Goal: Transaction & Acquisition: Purchase product/service

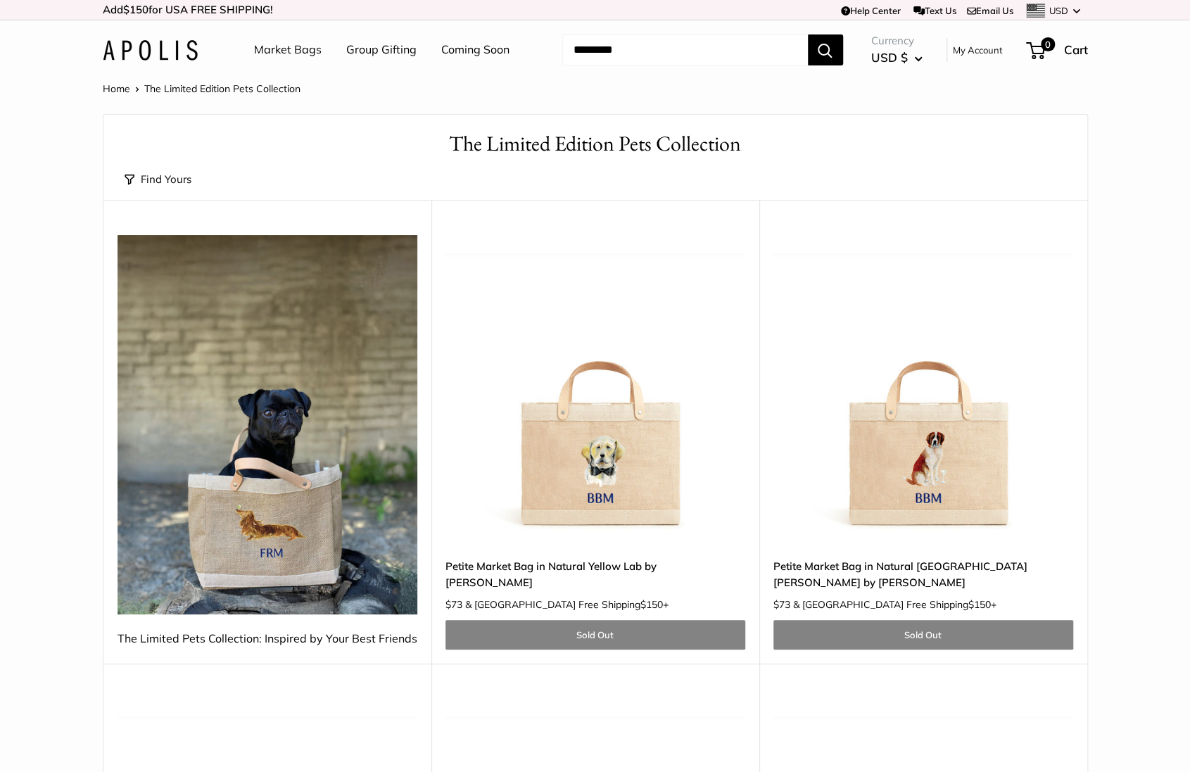
click at [182, 47] on img at bounding box center [150, 50] width 95 height 20
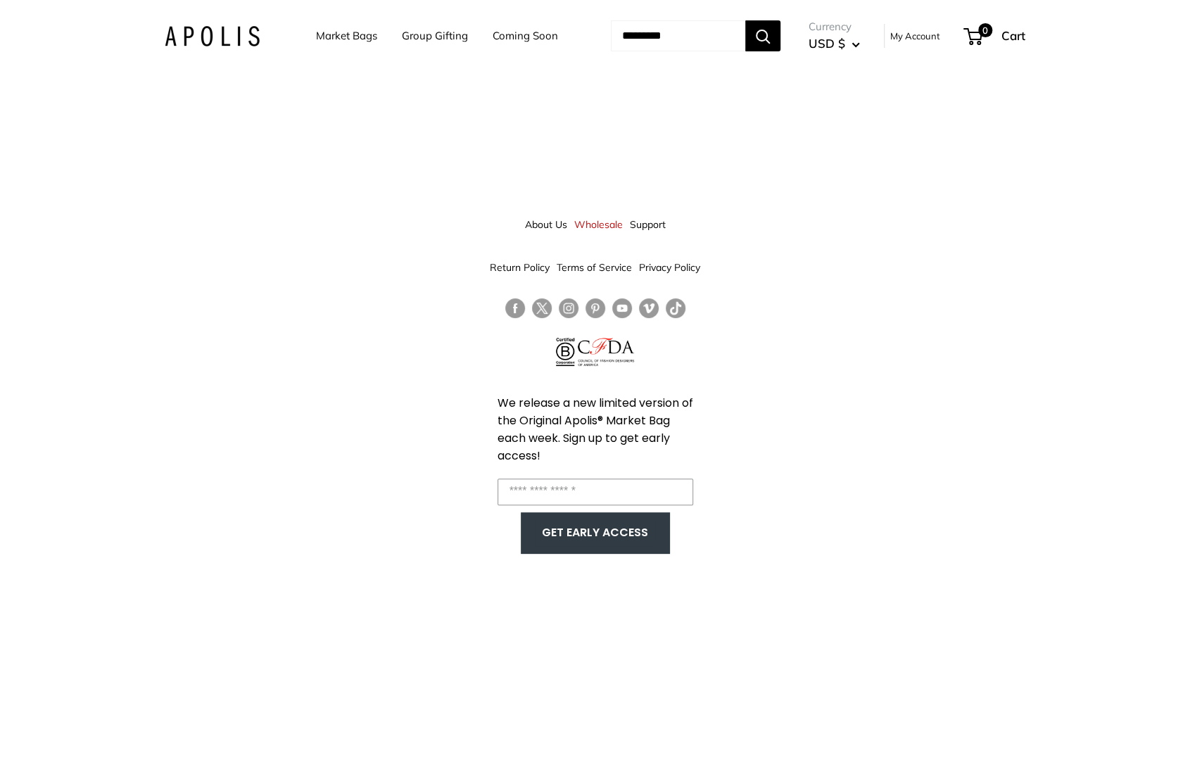
click at [524, 39] on link "Coming Soon" at bounding box center [525, 36] width 65 height 20
click at [221, 25] on div "Market Bags Group Gifting Coming Soon Need help? Text Us: 20919 hello@apolisglo…" at bounding box center [595, 36] width 861 height 44
click at [221, 43] on img at bounding box center [212, 36] width 95 height 20
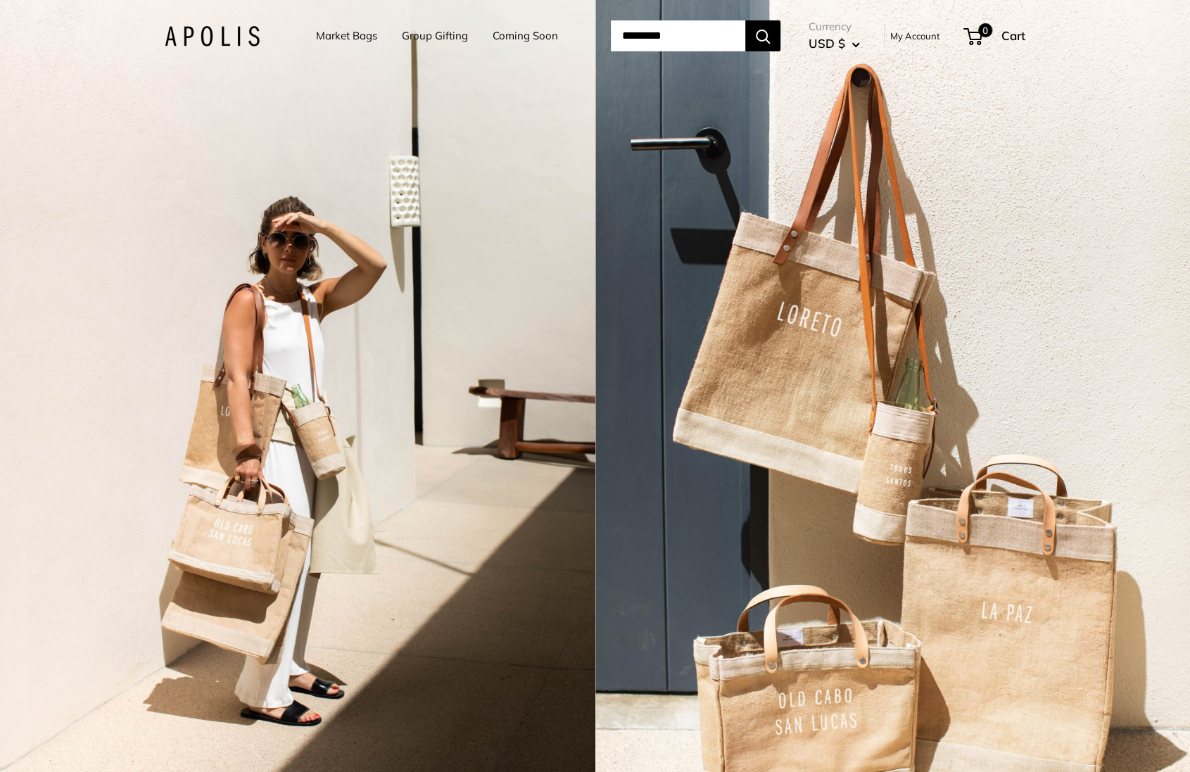
click at [323, 30] on link "Market Bags" at bounding box center [346, 36] width 61 height 20
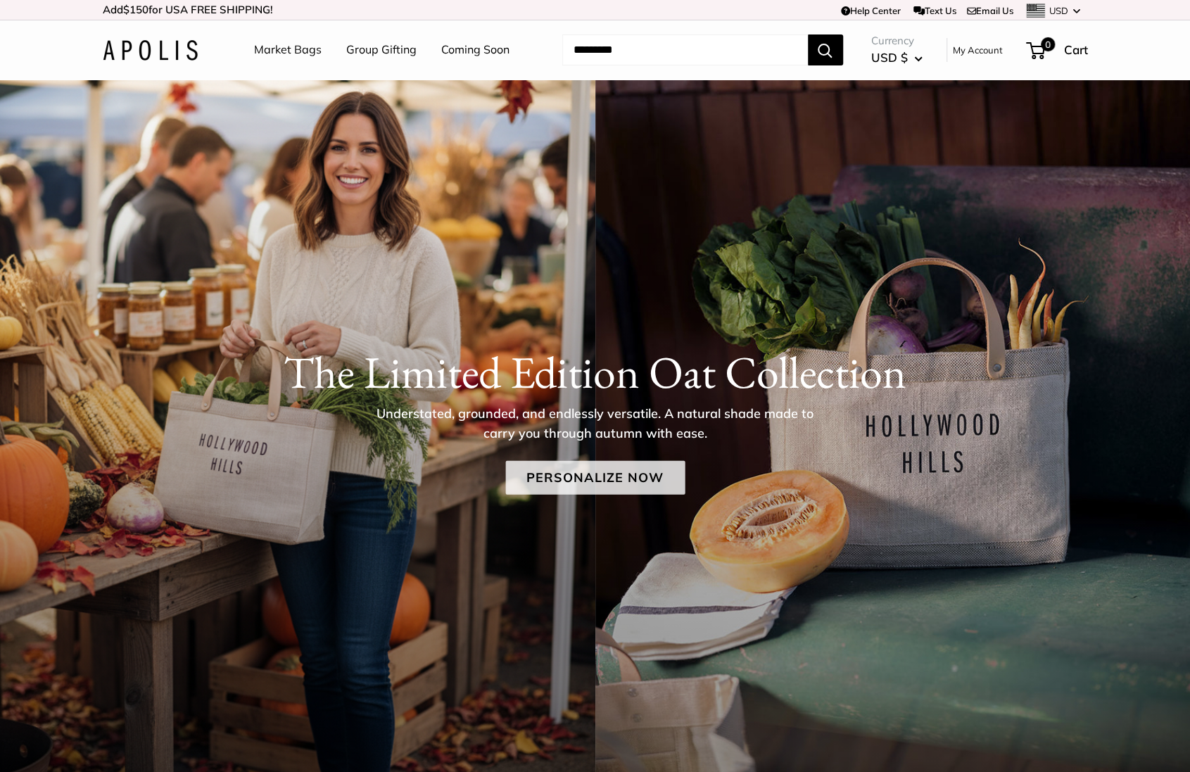
click at [578, 474] on link "Personalize Now" at bounding box center [594, 477] width 179 height 34
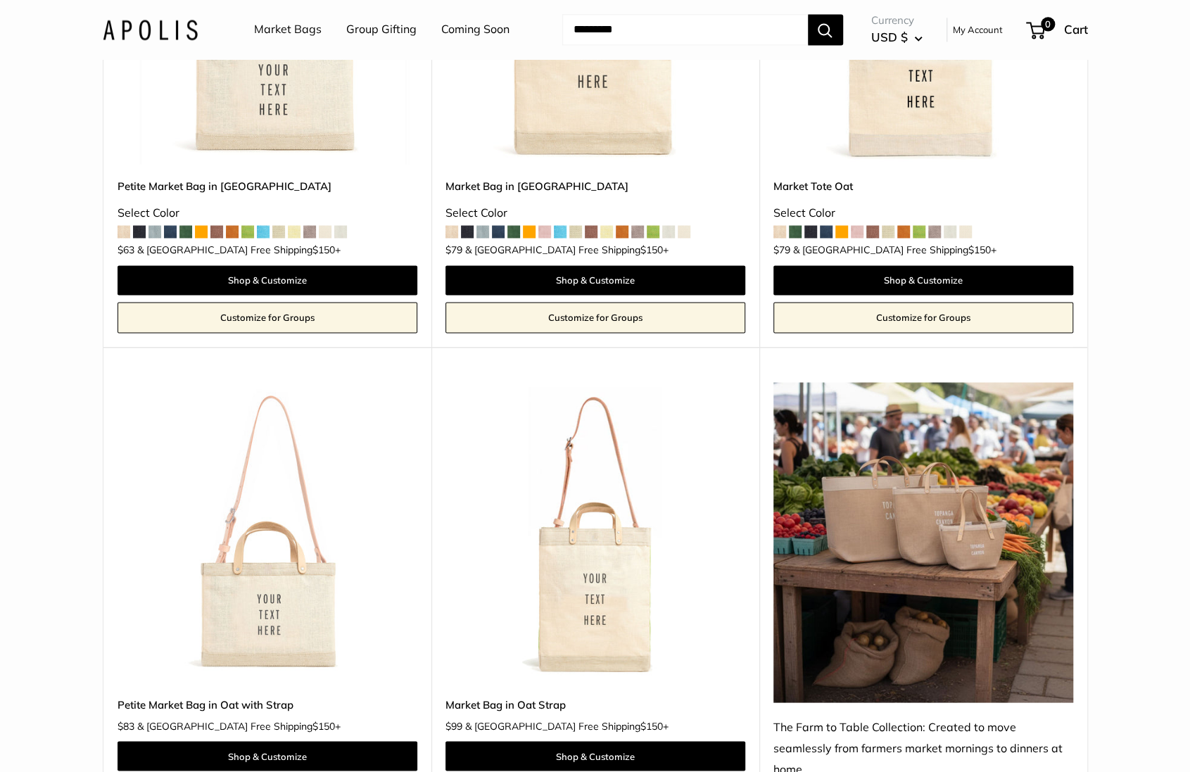
scroll to position [1437, 0]
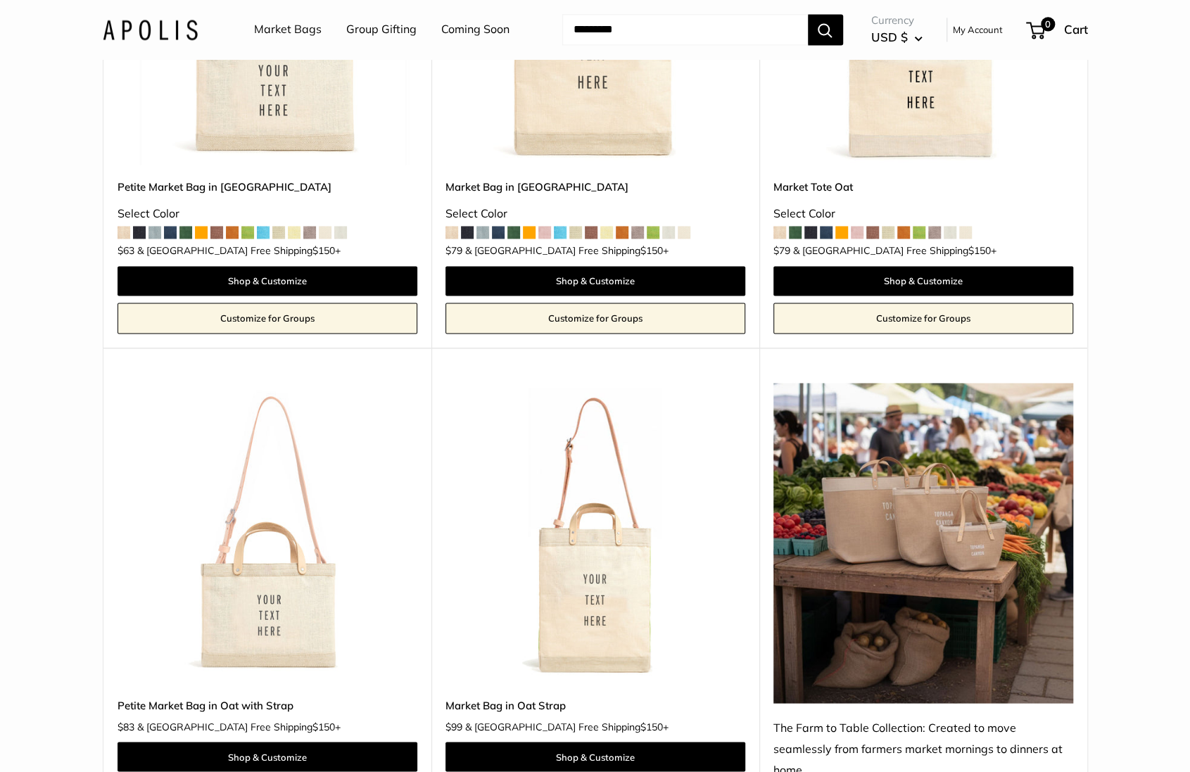
click at [0, 0] on img at bounding box center [0, 0] width 0 height 0
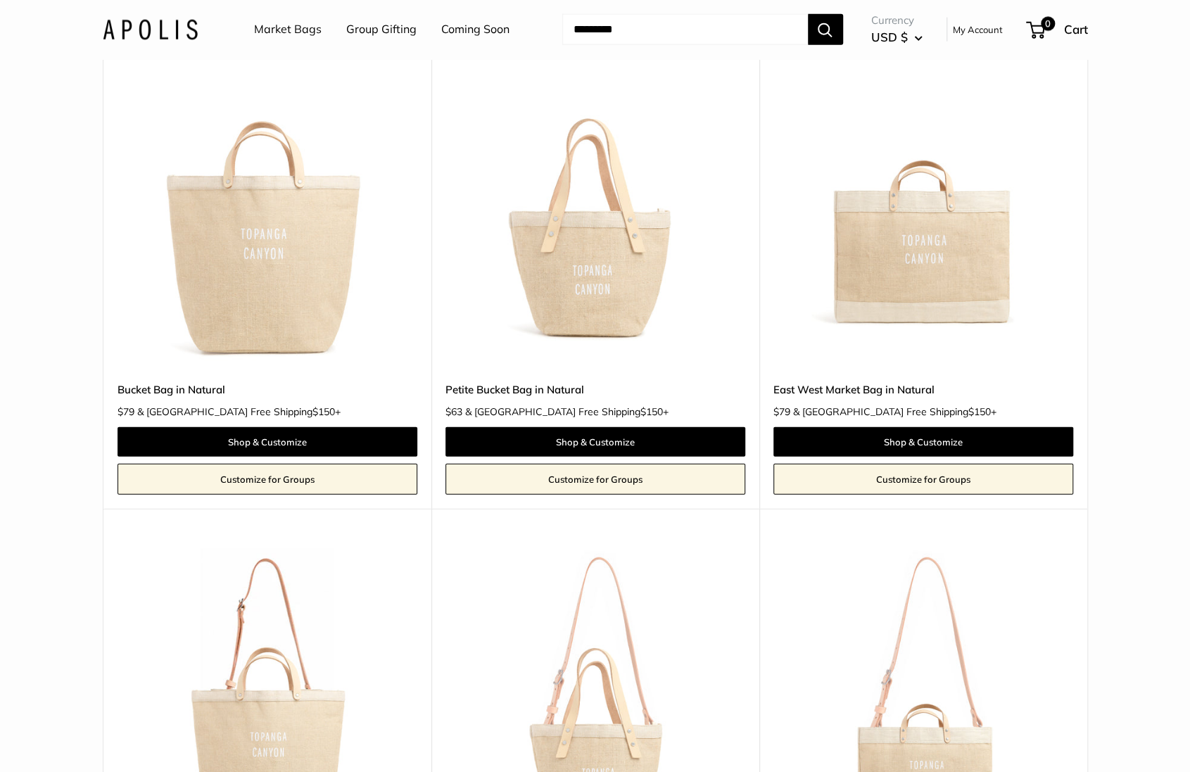
scroll to position [2233, 0]
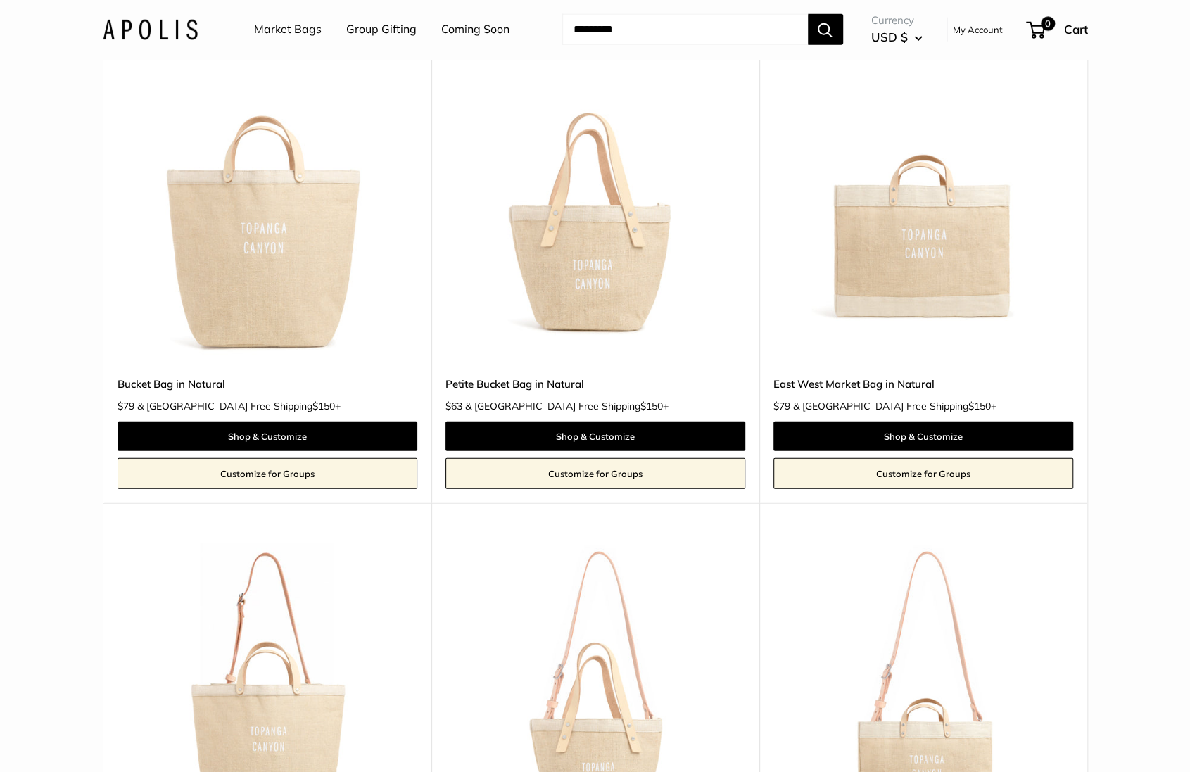
click at [0, 0] on img at bounding box center [0, 0] width 0 height 0
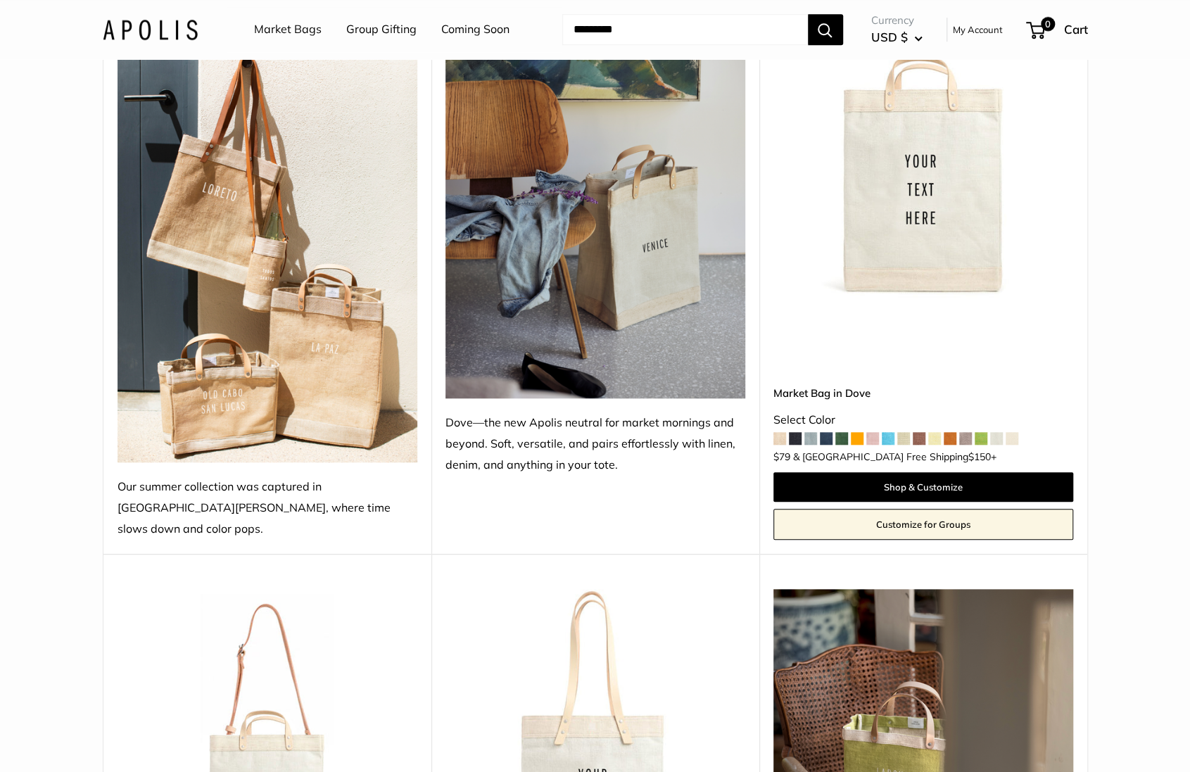
scroll to position [4291, 0]
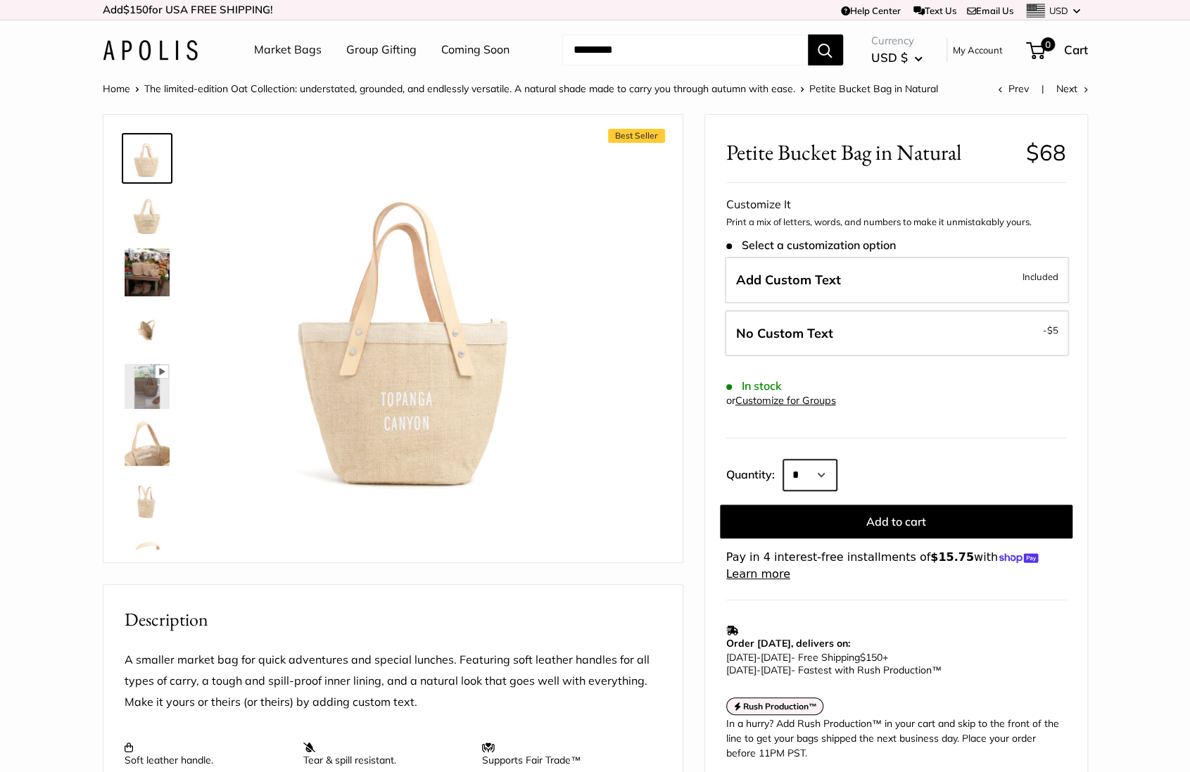
click at [812, 474] on select "* * * * * * * * * *** *** *** *** *** *** *** *** *** *** *** *** *** *** *** *…" at bounding box center [809, 475] width 53 height 31
select select "**"
click at [783, 460] on select "* * * * * * * * * *** *** *** *** *** *** *** *** *** *** *** *** *** *** *** *…" at bounding box center [809, 475] width 53 height 31
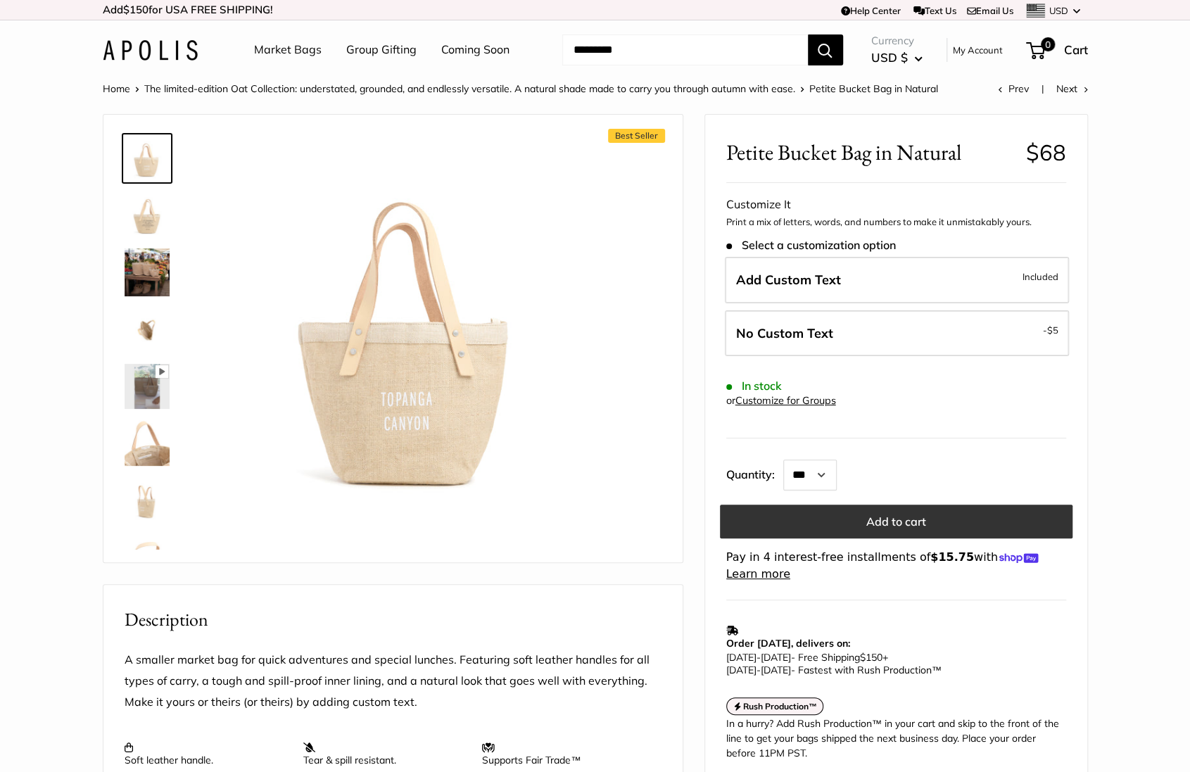
click at [908, 520] on button "Add to cart" at bounding box center [896, 522] width 353 height 34
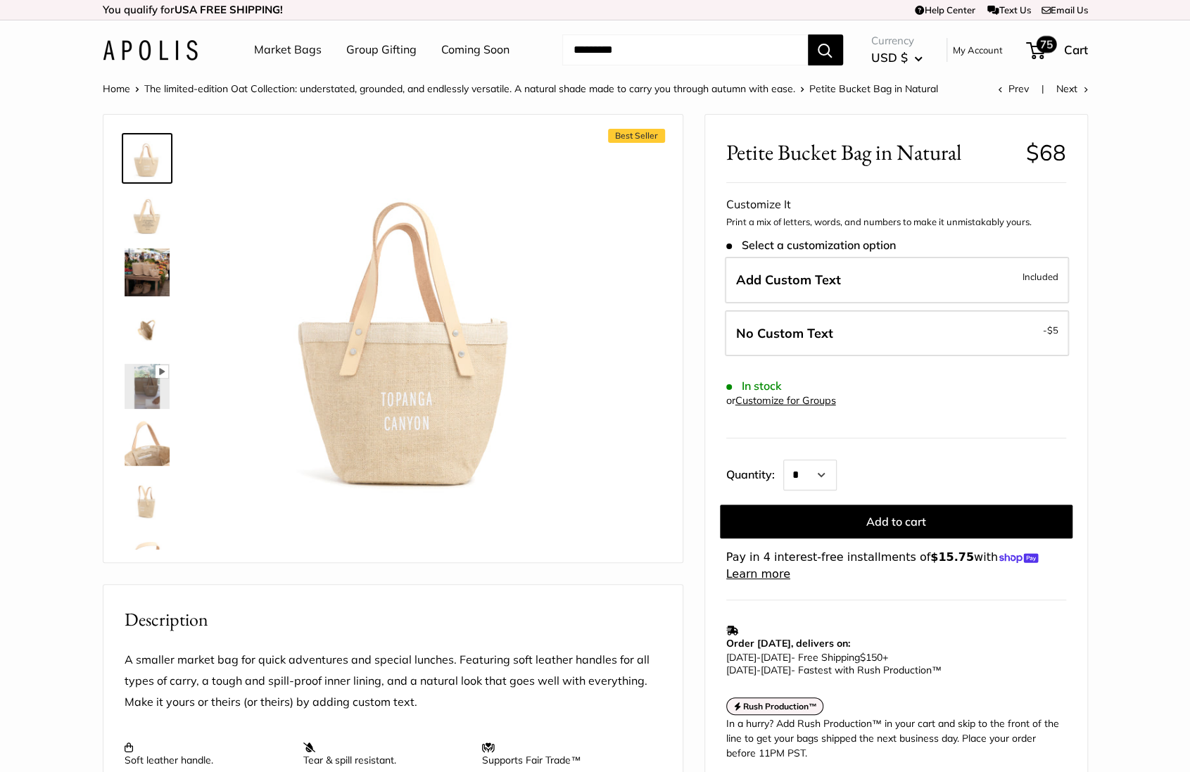
click at [1038, 46] on span "75" at bounding box center [1046, 44] width 20 height 17
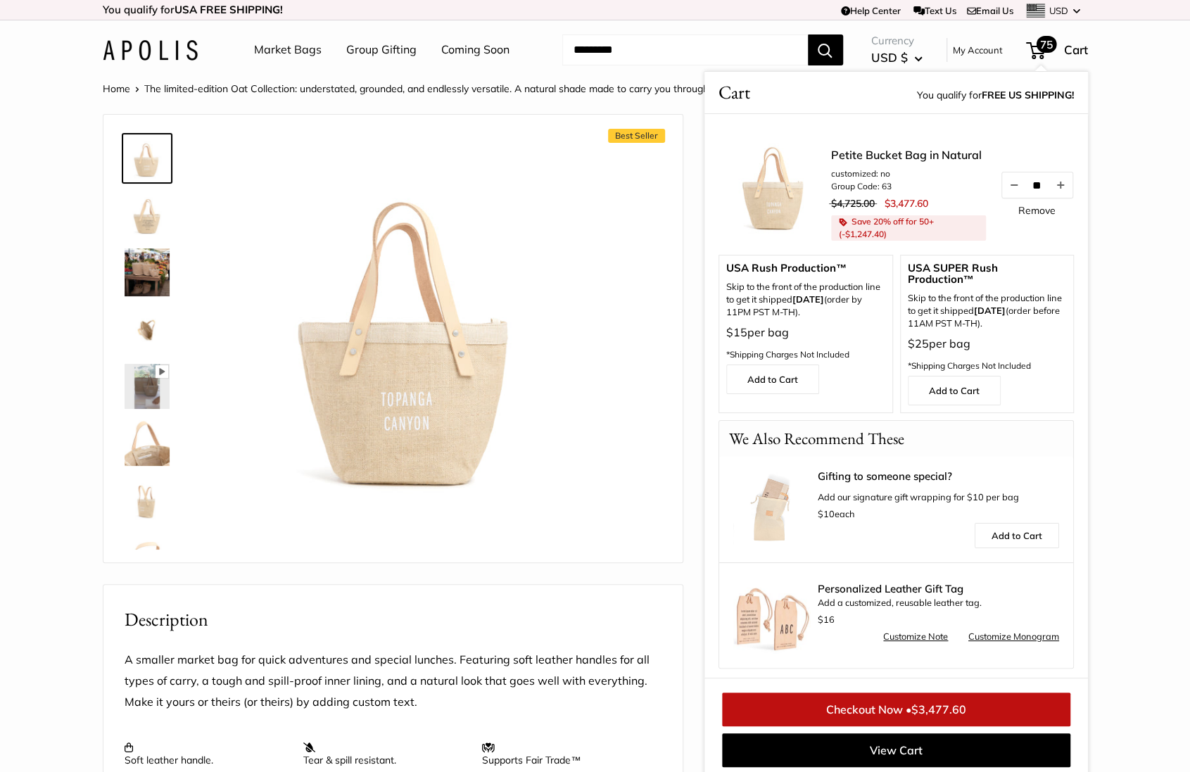
click at [1023, 209] on link "Remove" at bounding box center [1036, 211] width 37 height 10
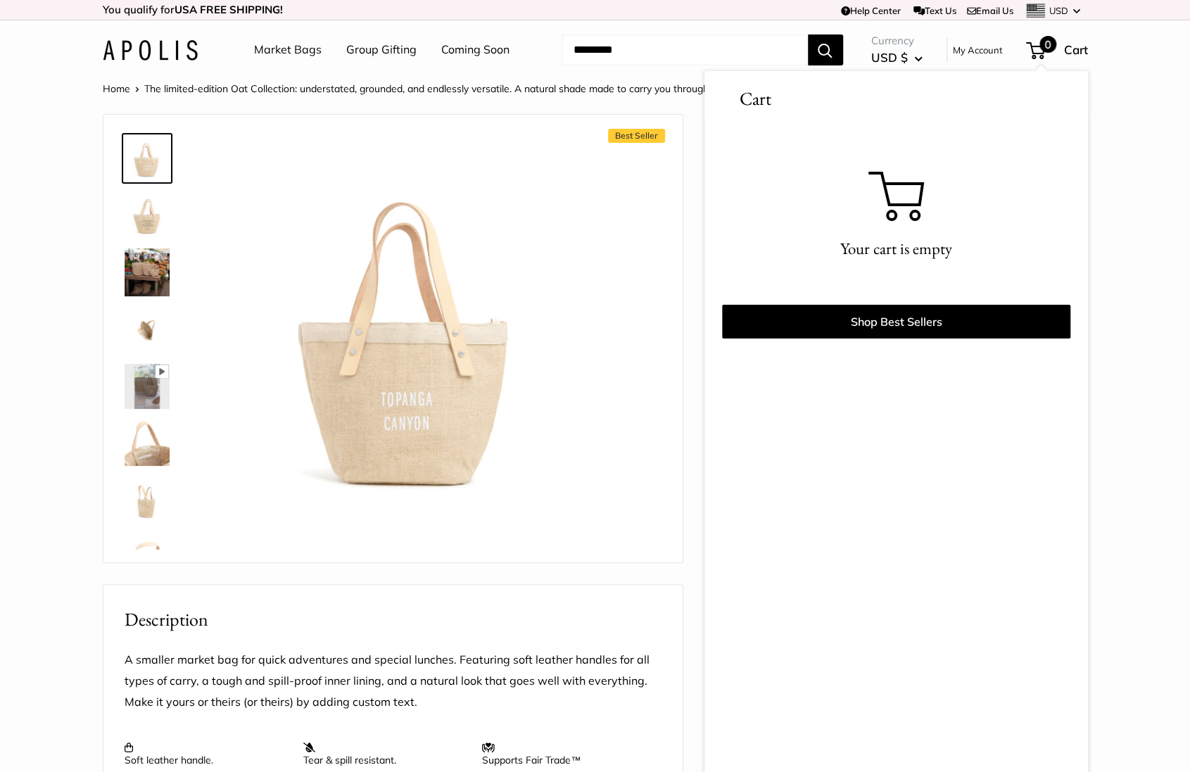
click at [1132, 185] on section "Home The limited-edition Oat Collection: understated, grounded, and endlessly v…" at bounding box center [595, 669] width 1190 height 1178
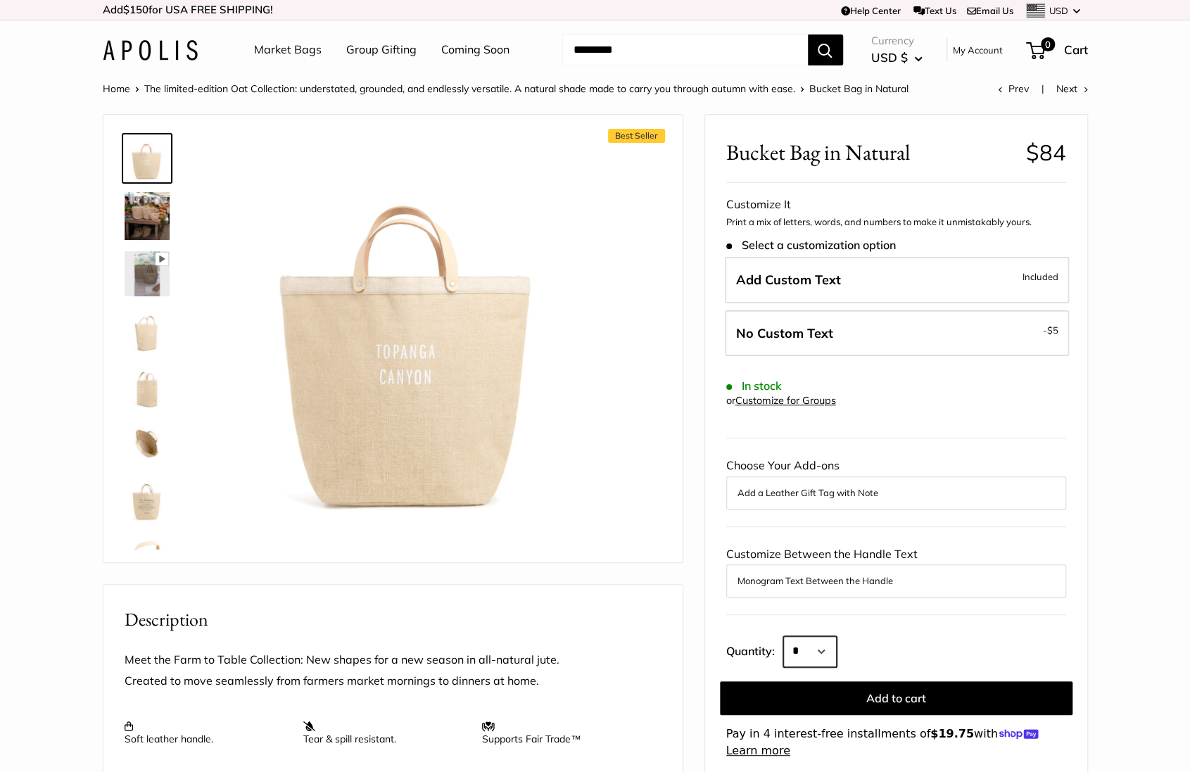
click at [801, 657] on select "* * * * * * * * * *** *** *** *** *** *** *** *** *** *** *** *** *** *** *** *…" at bounding box center [809, 651] width 53 height 31
select select "***"
click at [783, 636] on select "* * * * * * * * * *** *** *** *** *** *** *** *** *** *** *** *** *** *** *** *…" at bounding box center [809, 651] width 53 height 31
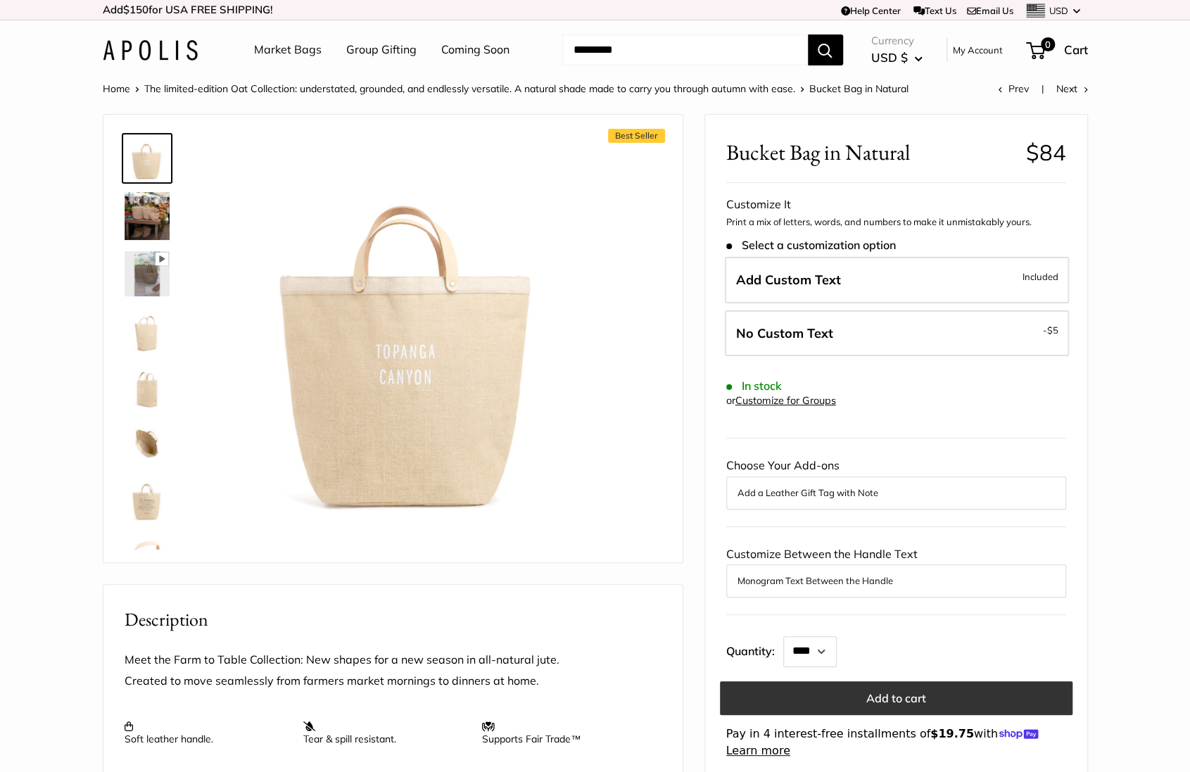
click at [883, 690] on button "Add to cart" at bounding box center [896, 698] width 353 height 34
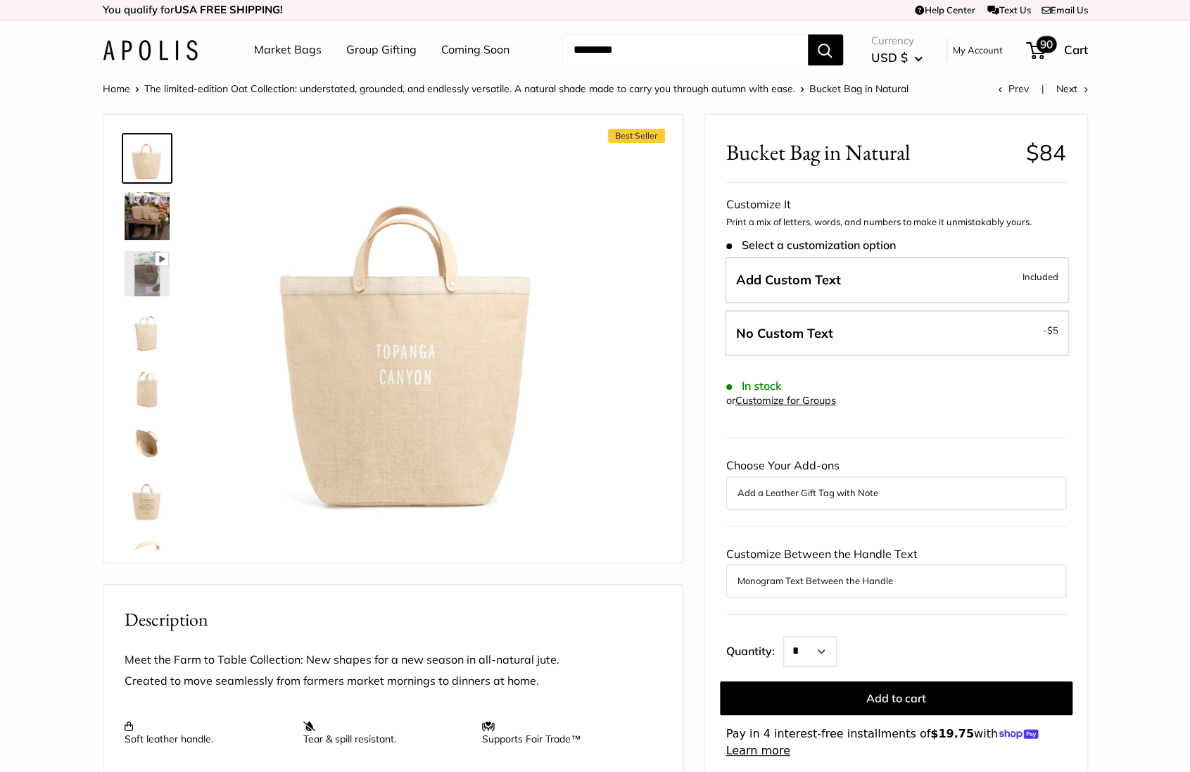
click at [1035, 54] on span "90" at bounding box center [1035, 50] width 19 height 17
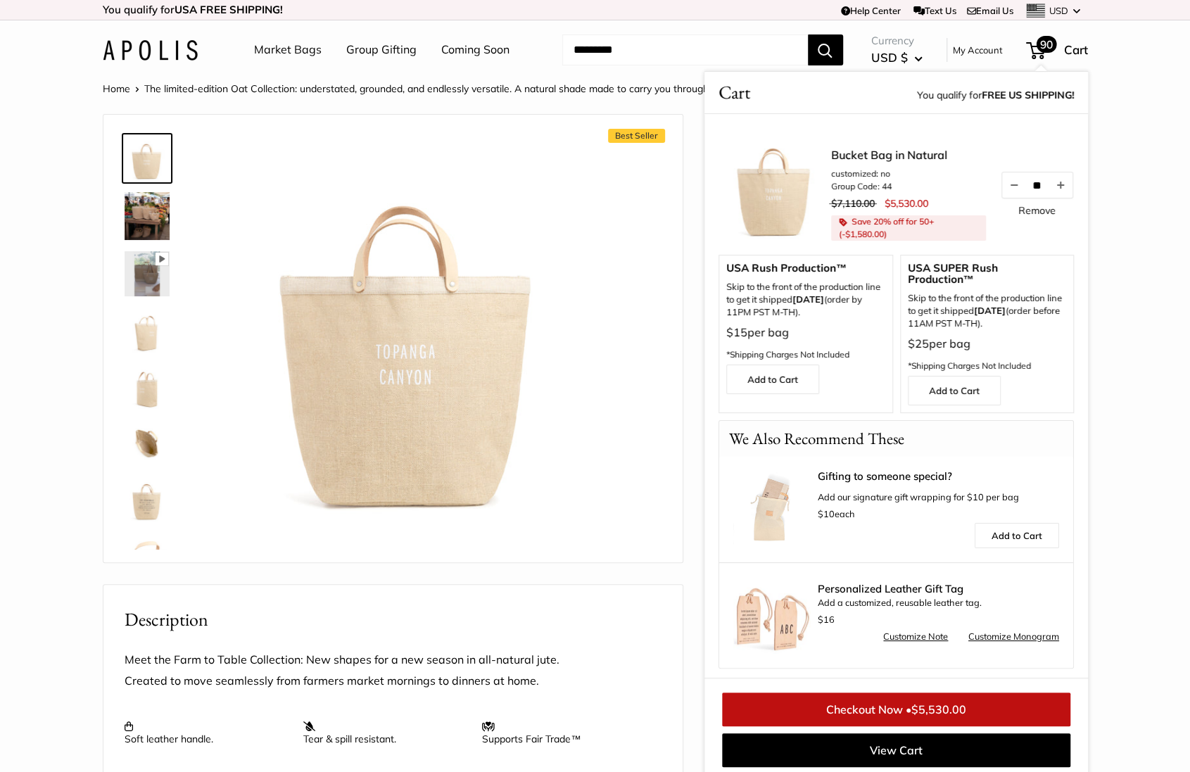
click at [1030, 210] on link "Remove" at bounding box center [1036, 211] width 37 height 10
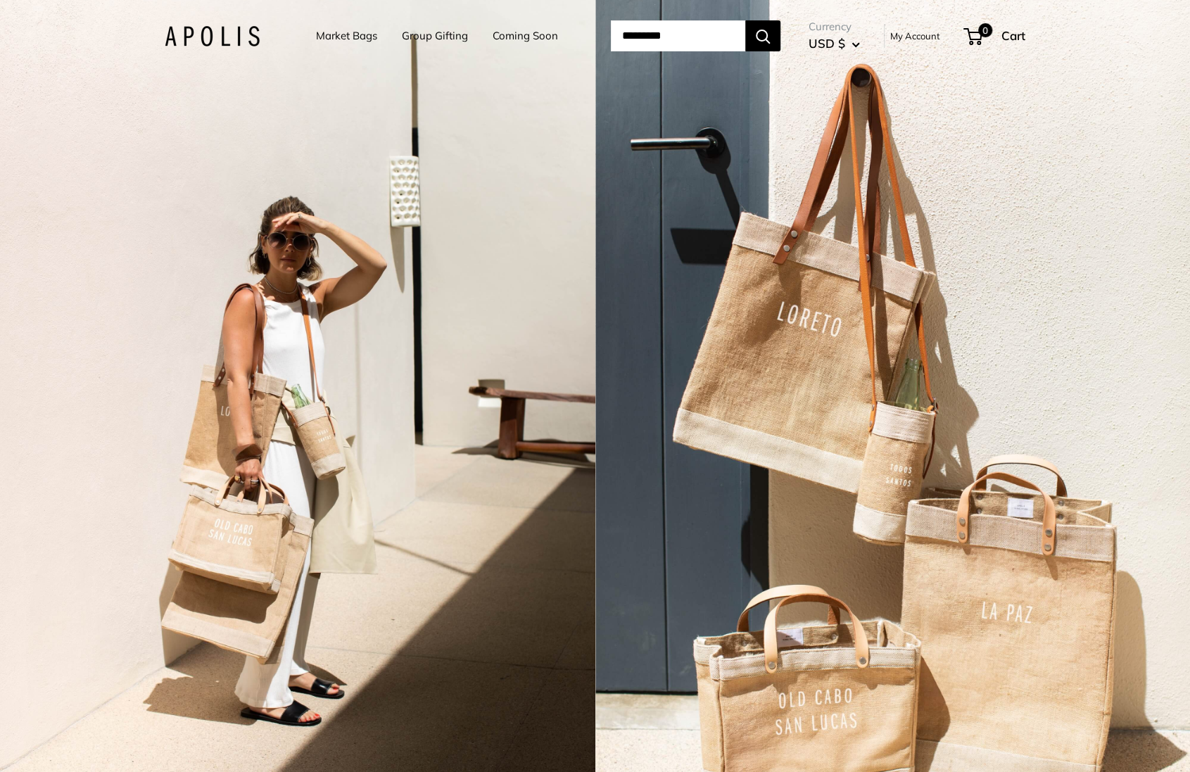
click at [225, 256] on div "2 / 5" at bounding box center [297, 386] width 595 height 772
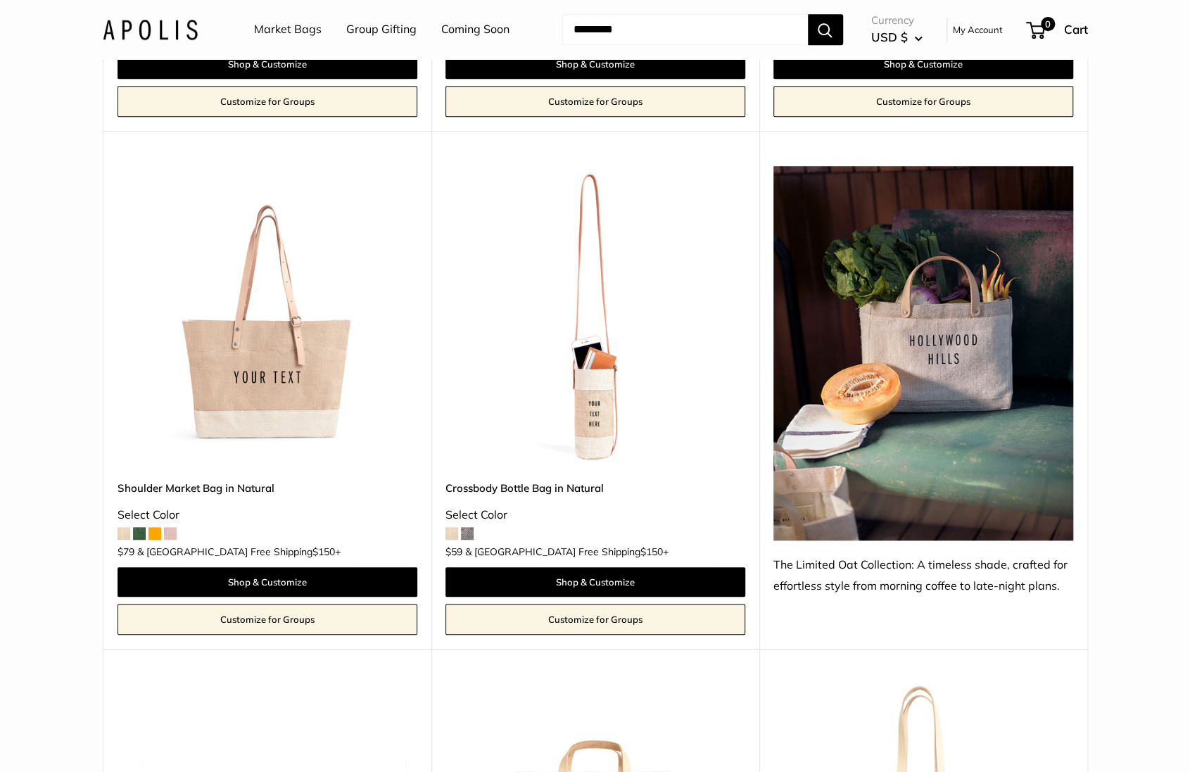
scroll to position [643, 0]
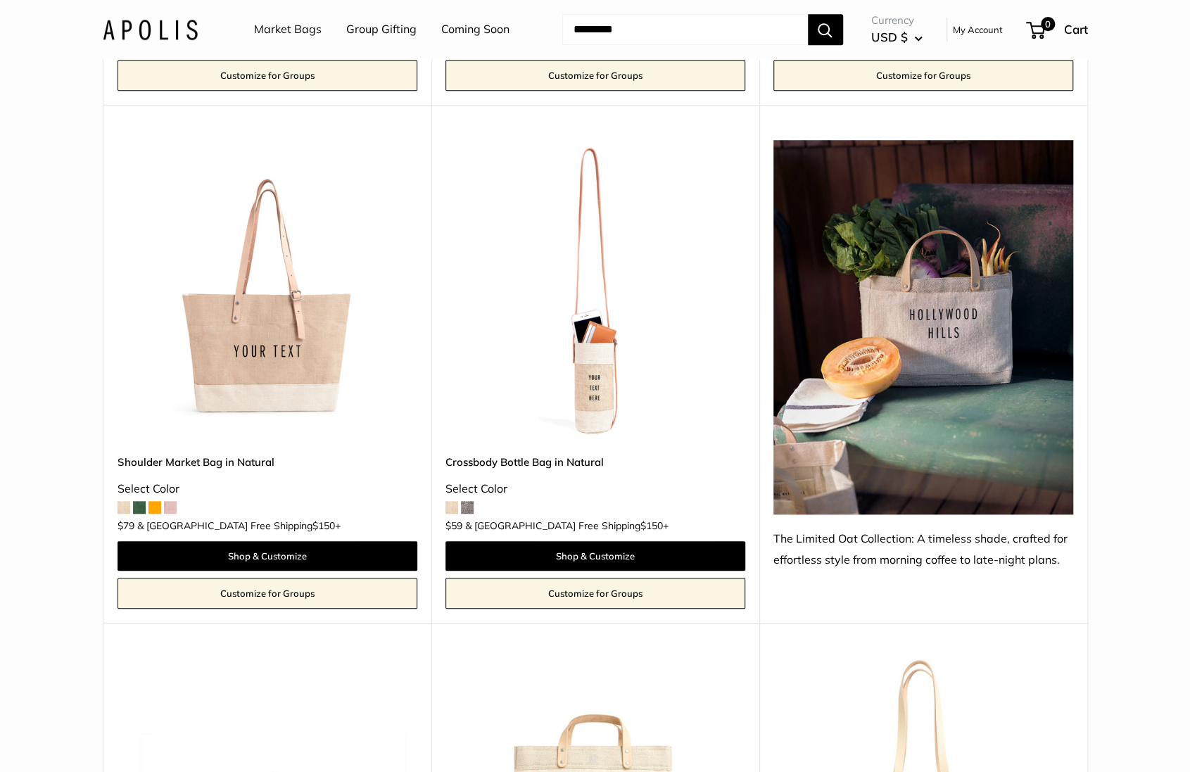
click at [0, 0] on img at bounding box center [0, 0] width 0 height 0
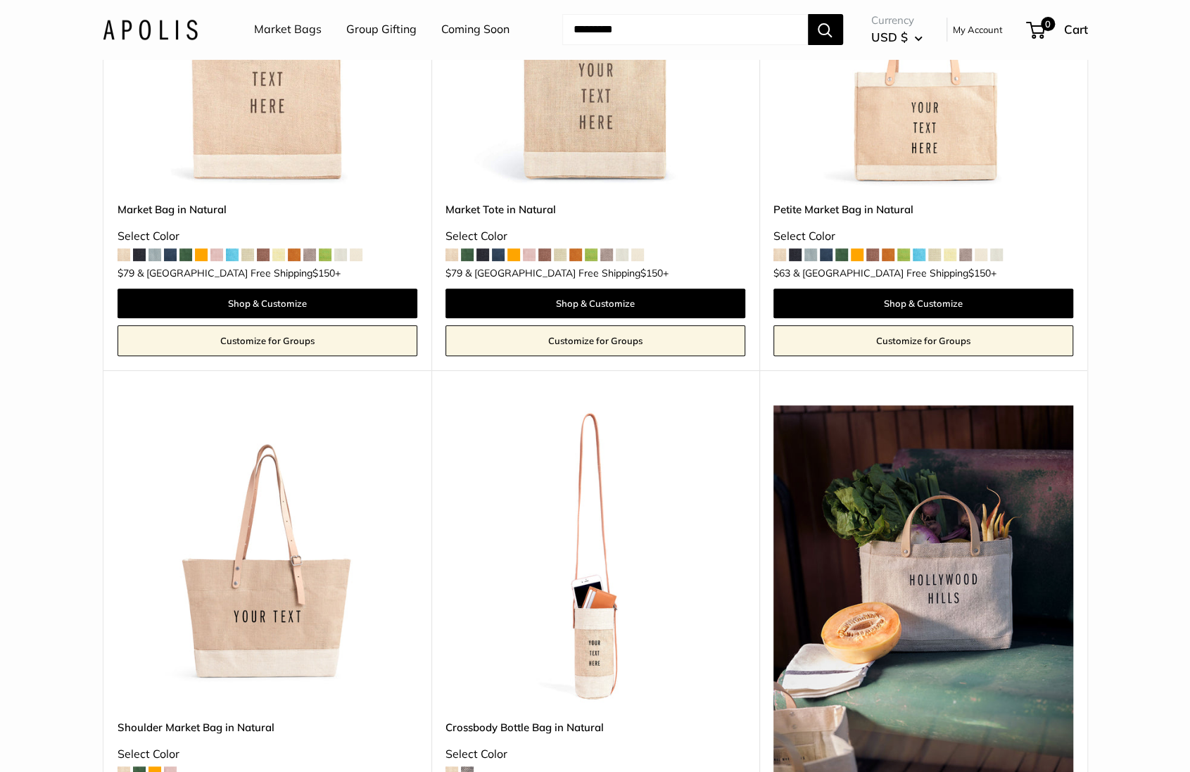
scroll to position [377, 0]
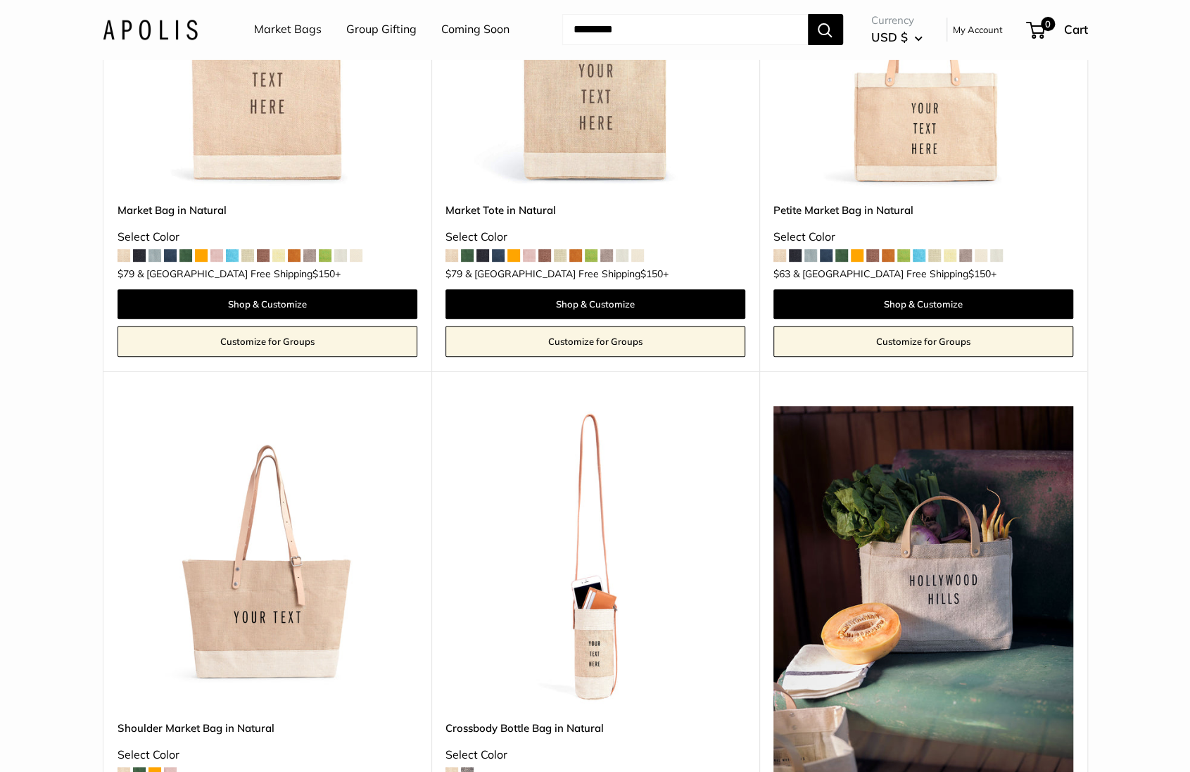
click at [0, 0] on img at bounding box center [0, 0] width 0 height 0
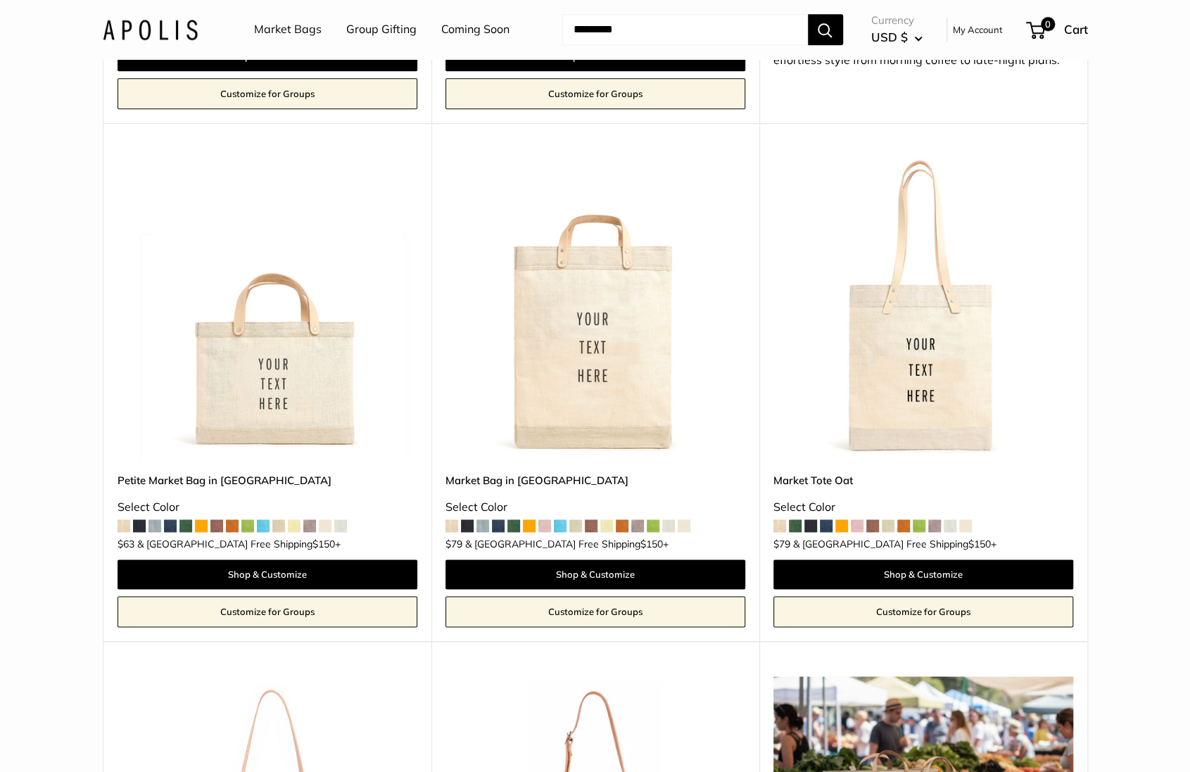
scroll to position [1340, 0]
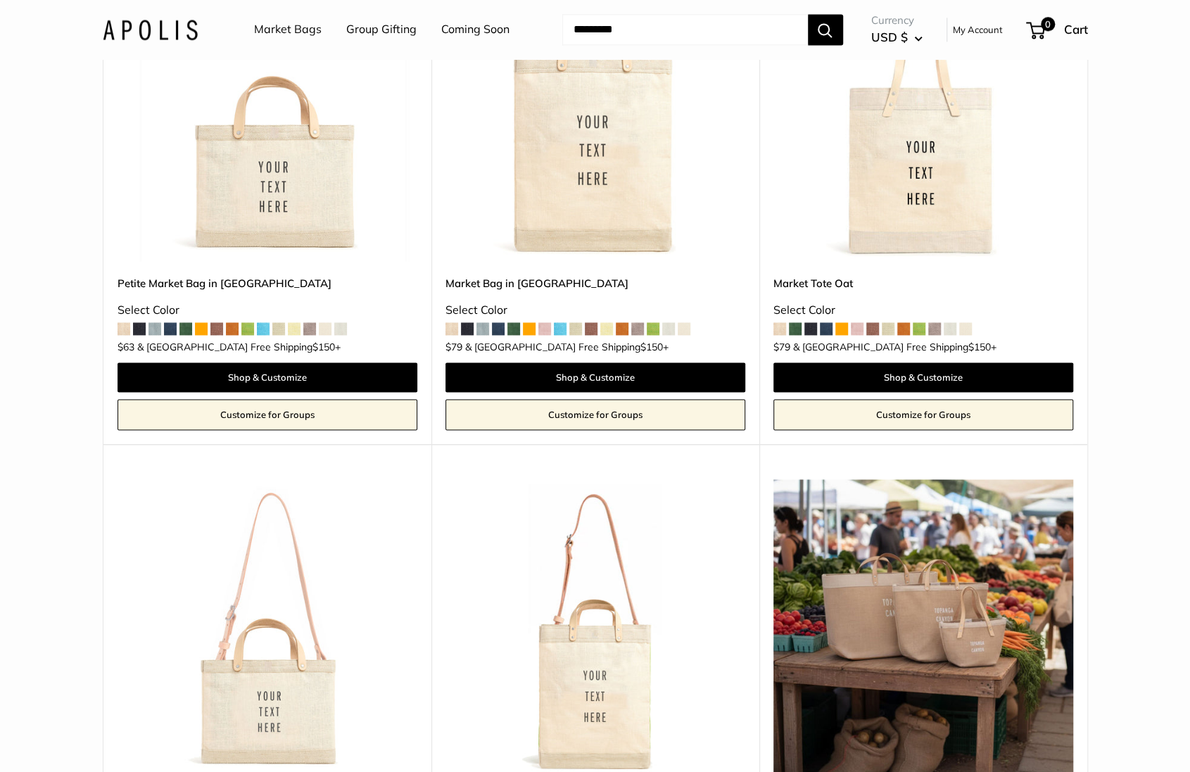
click at [0, 0] on img at bounding box center [0, 0] width 0 height 0
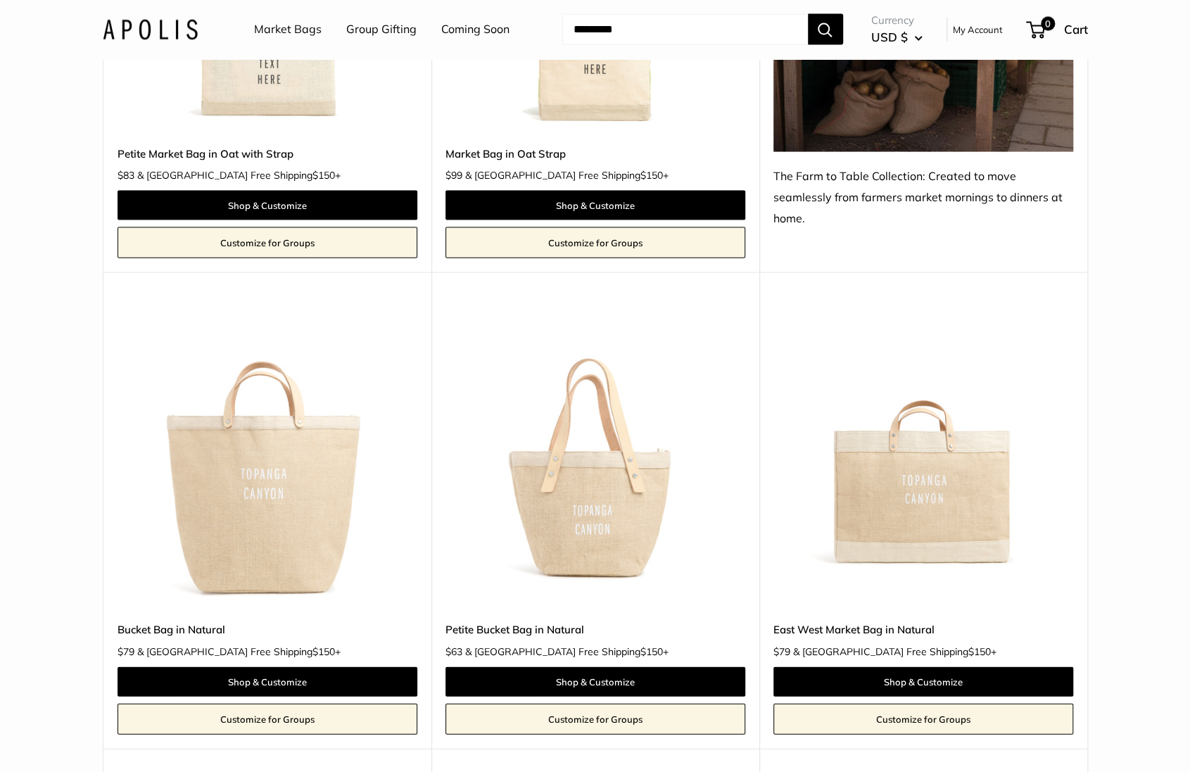
scroll to position [2137, 0]
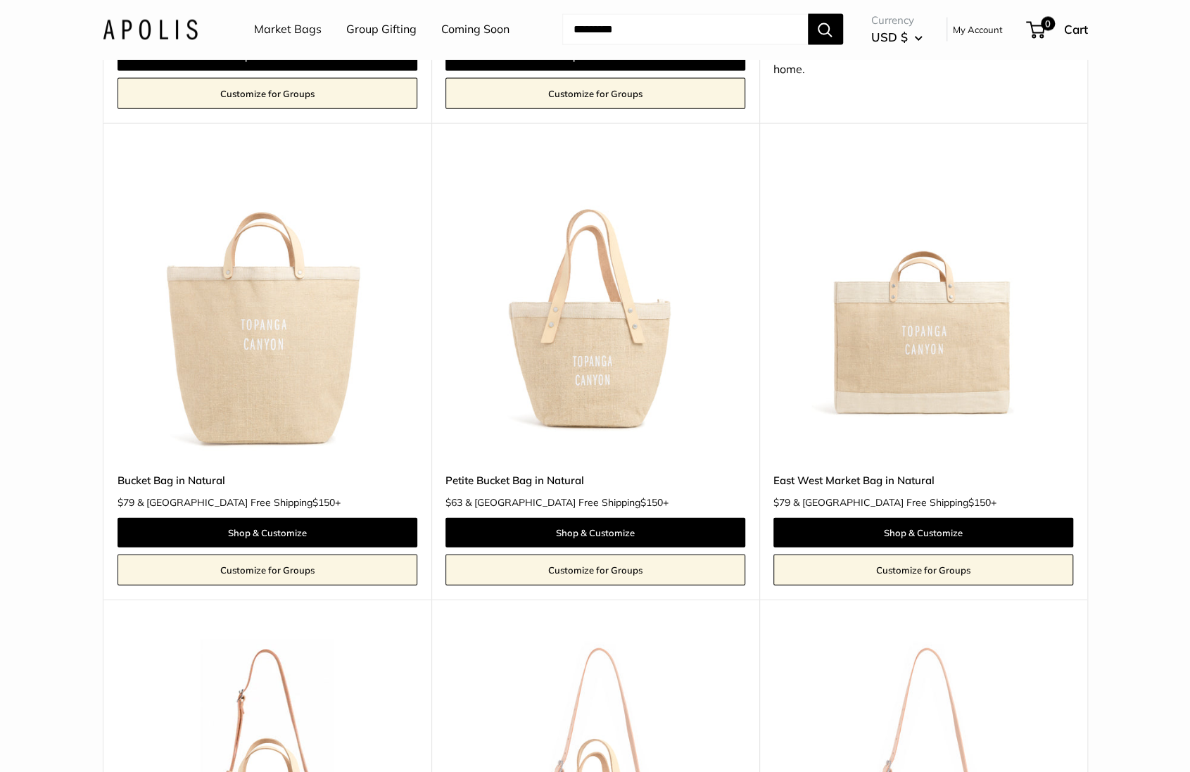
click at [0, 0] on img at bounding box center [0, 0] width 0 height 0
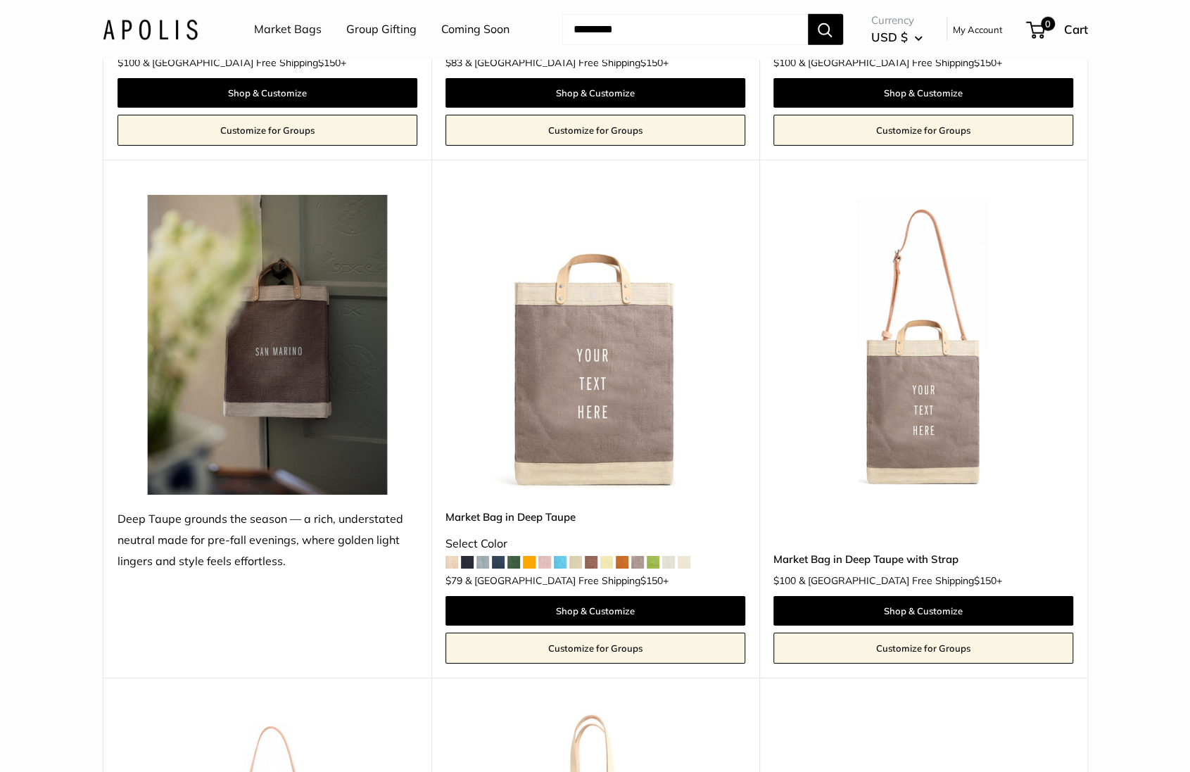
scroll to position [3128, 0]
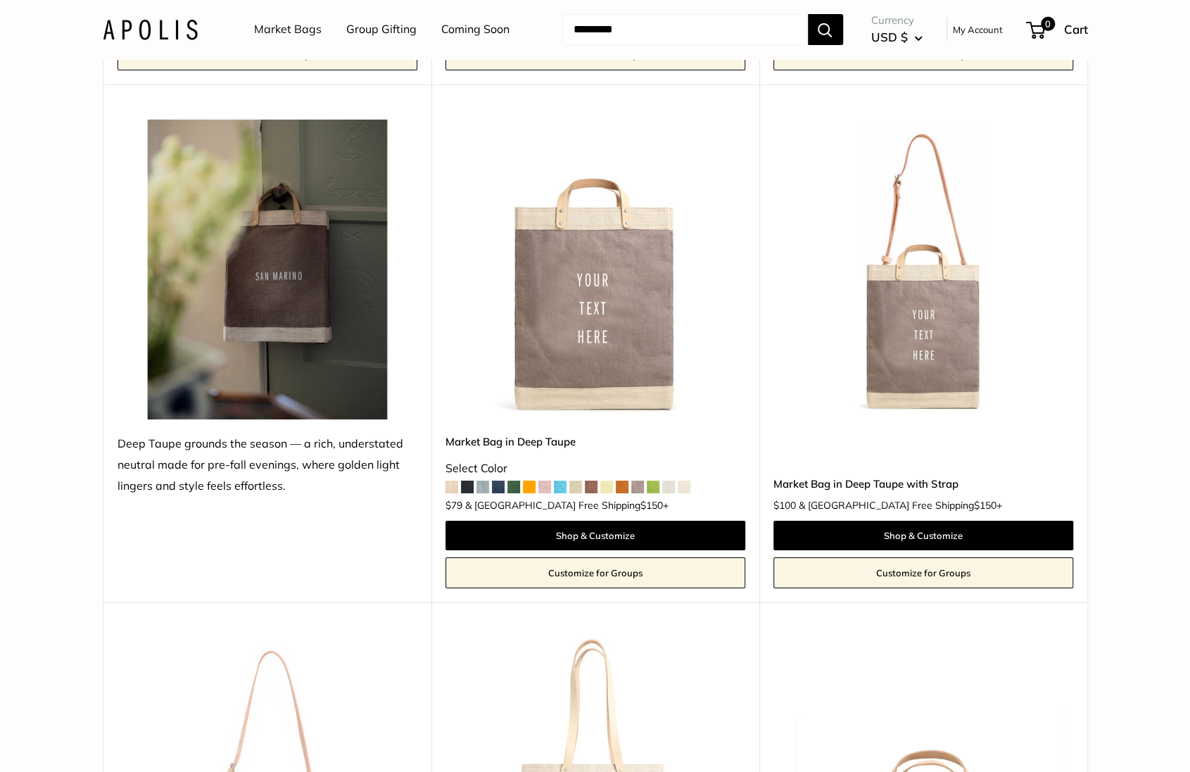
click at [0, 0] on img at bounding box center [0, 0] width 0 height 0
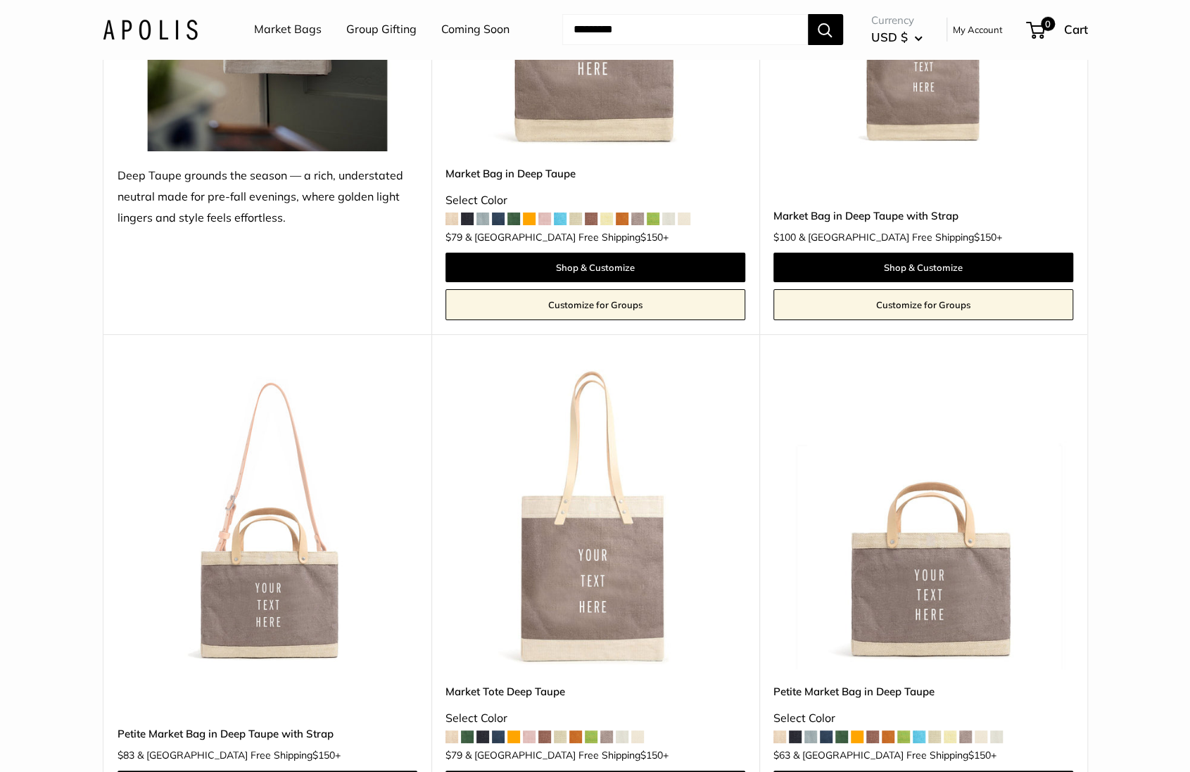
scroll to position [3453, 0]
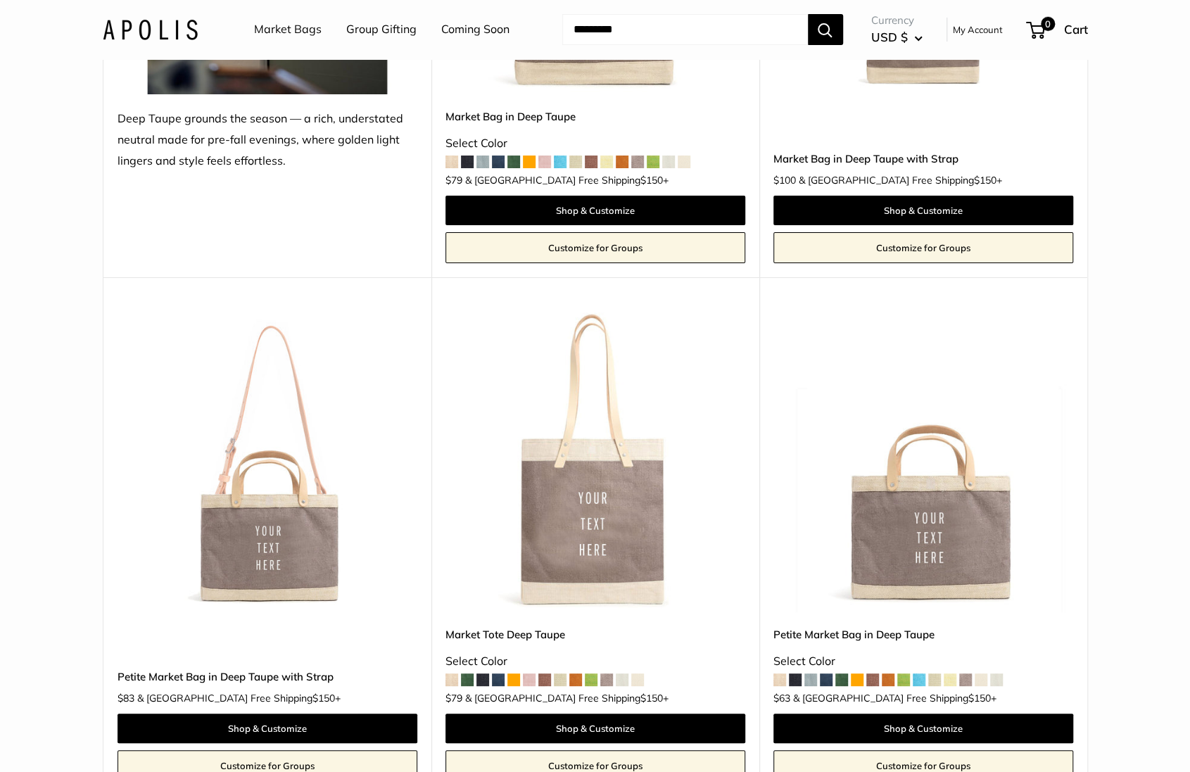
click at [0, 0] on img at bounding box center [0, 0] width 0 height 0
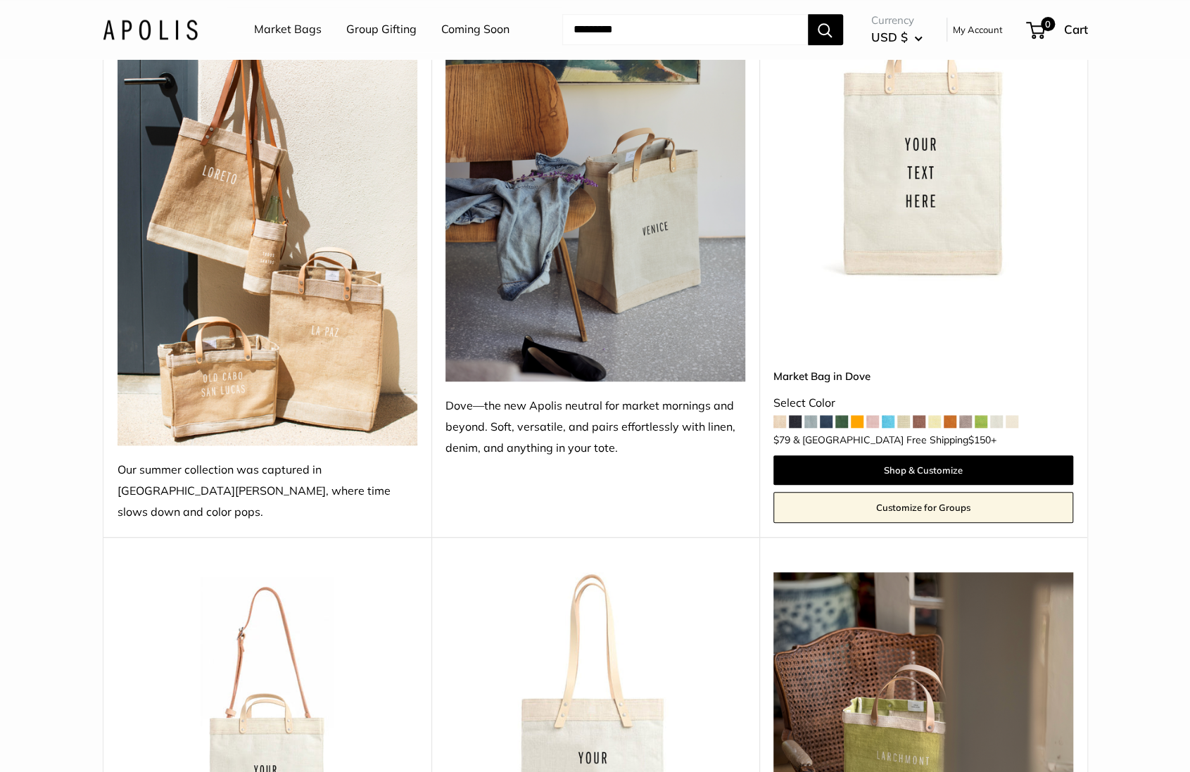
scroll to position [4326, 0]
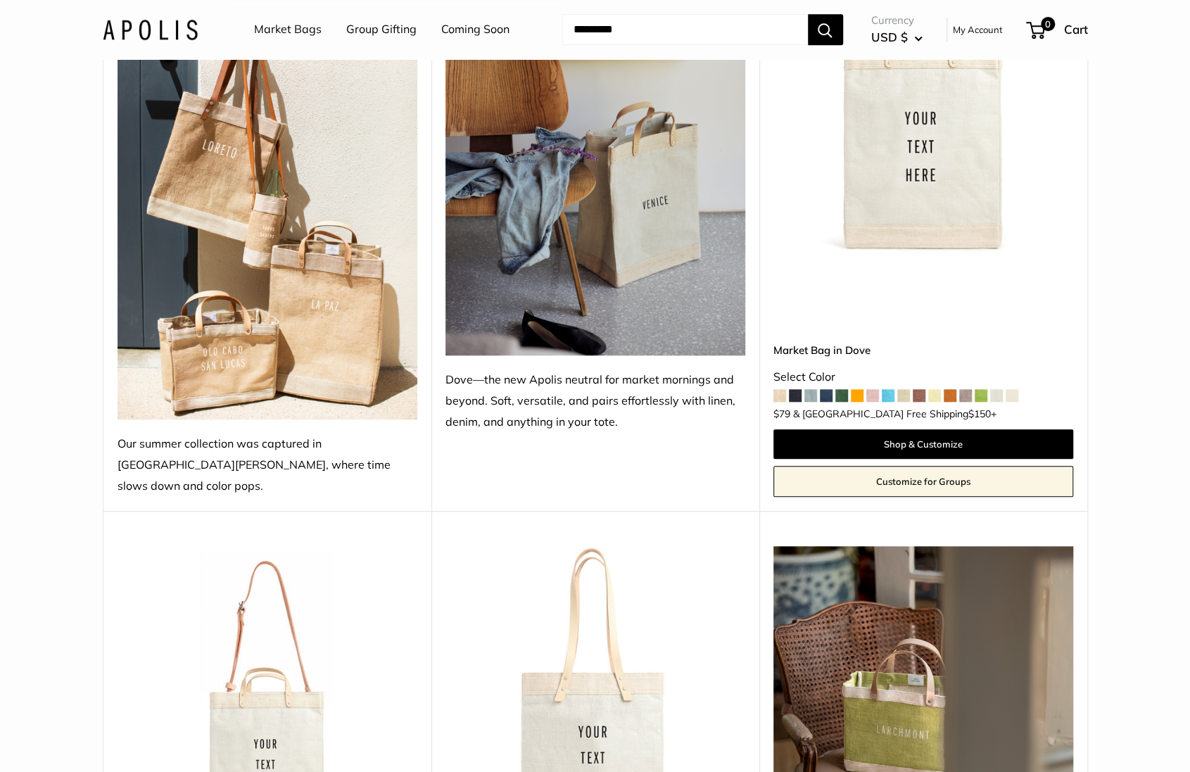
click at [0, 0] on img at bounding box center [0, 0] width 0 height 0
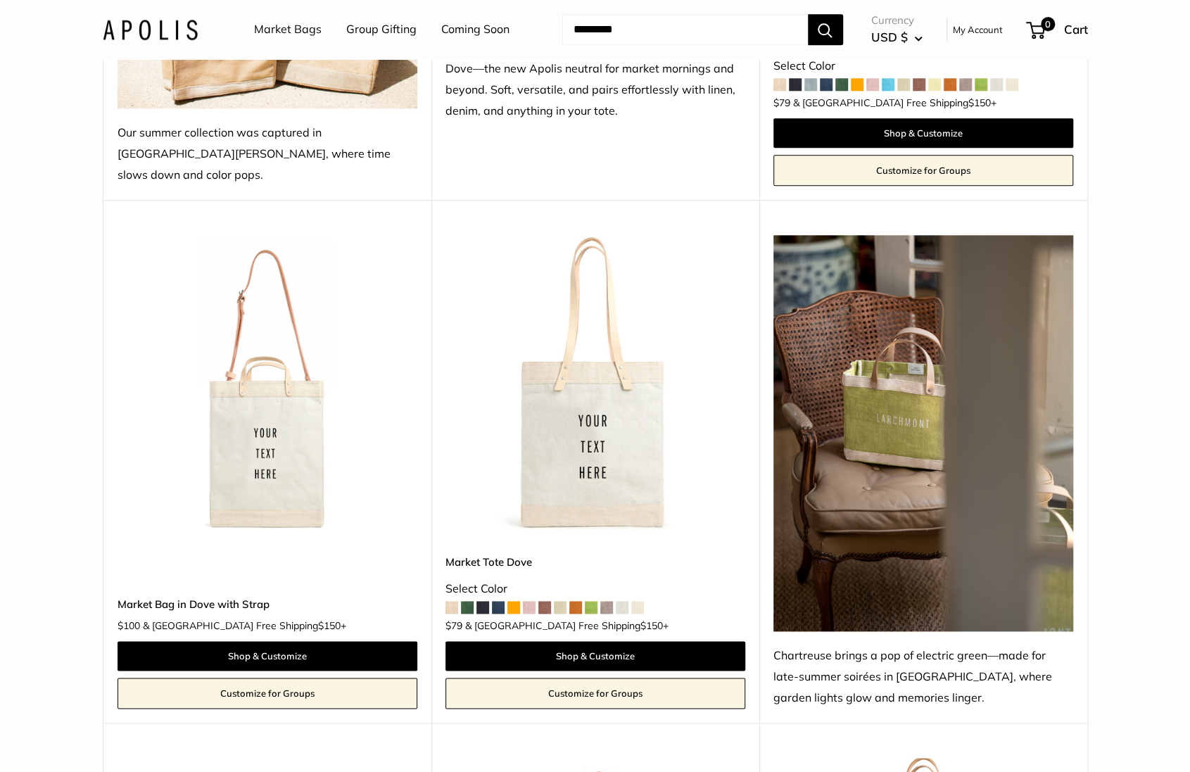
scroll to position [4655, 0]
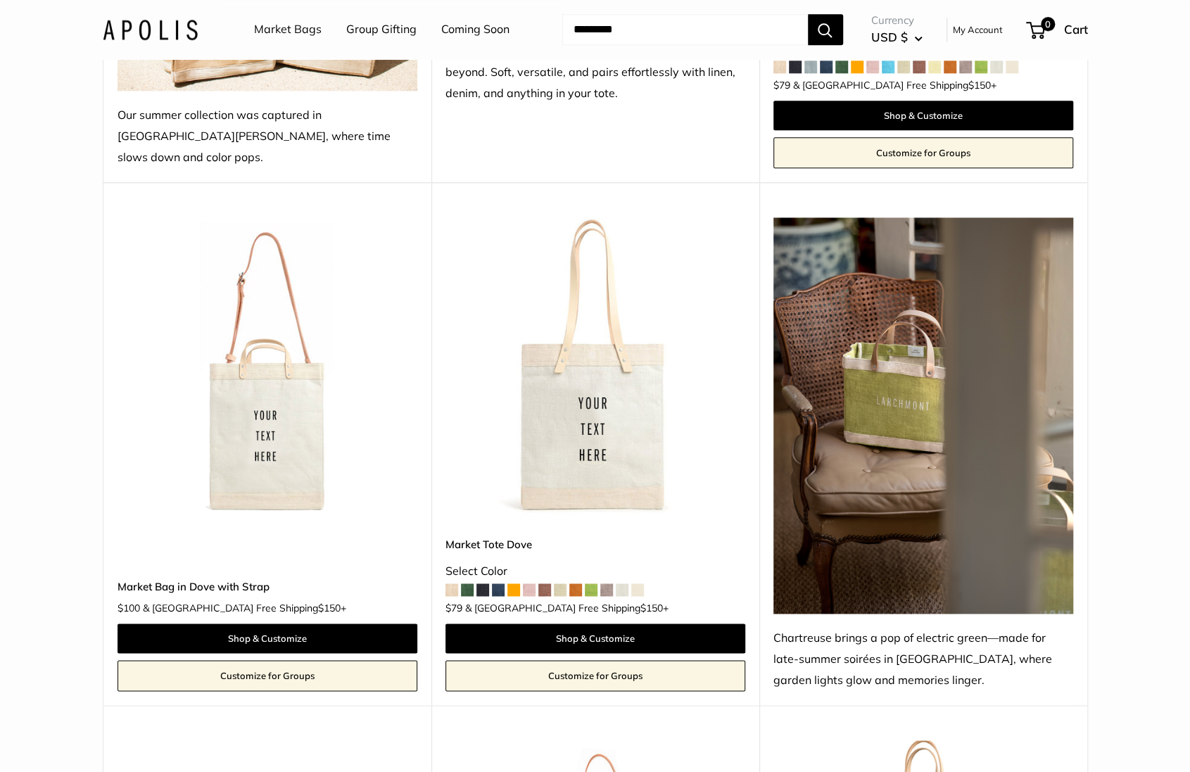
click at [0, 0] on img at bounding box center [0, 0] width 0 height 0
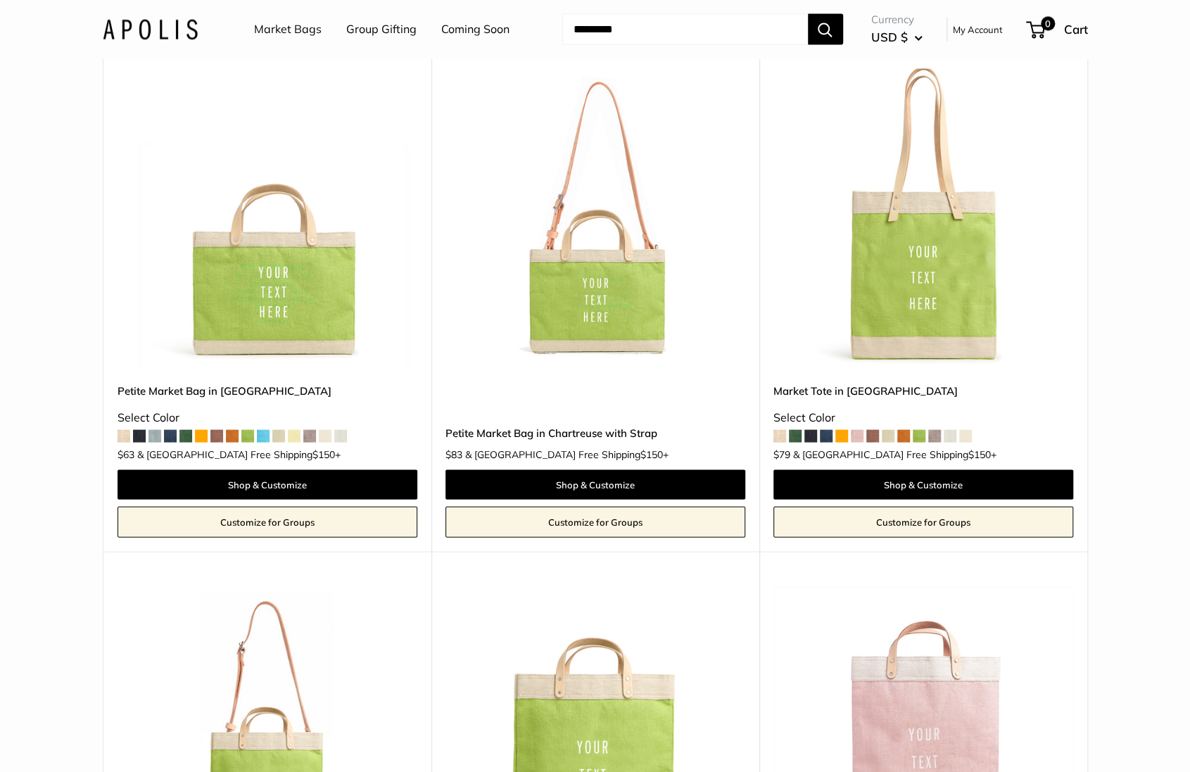
scroll to position [5328, 0]
click at [0, 0] on img at bounding box center [0, 0] width 0 height 0
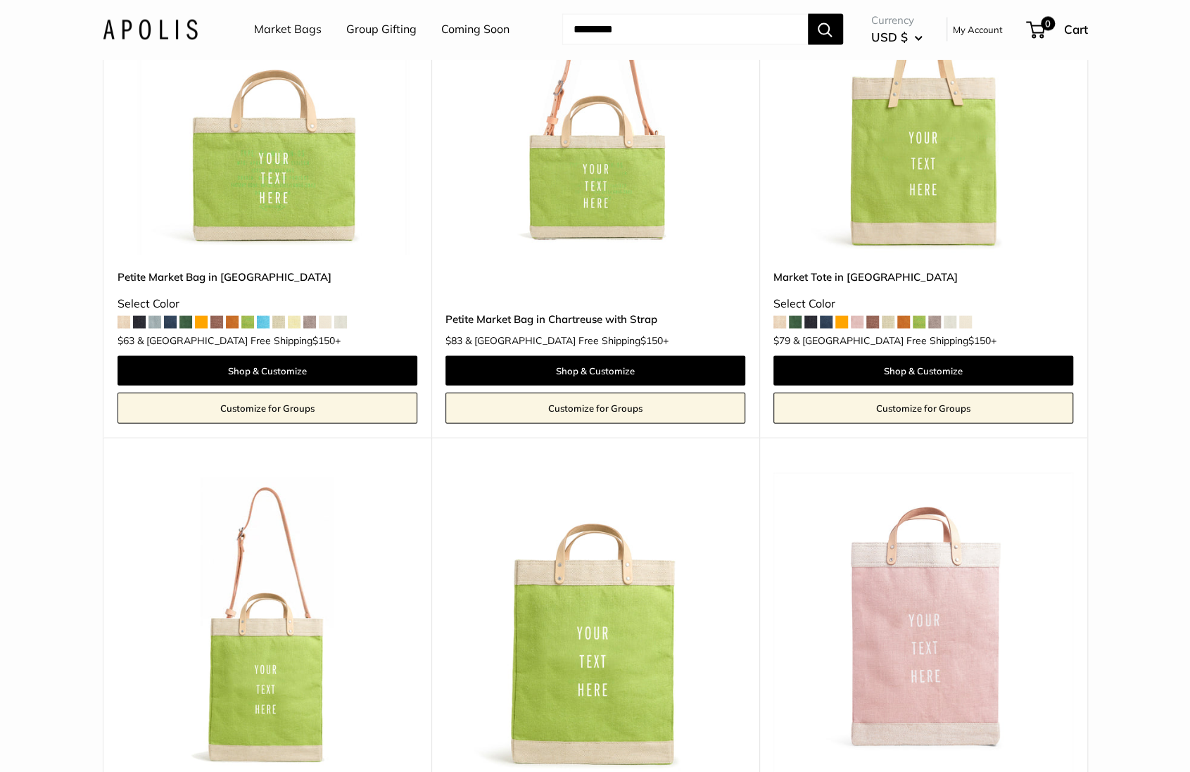
scroll to position [5444, 0]
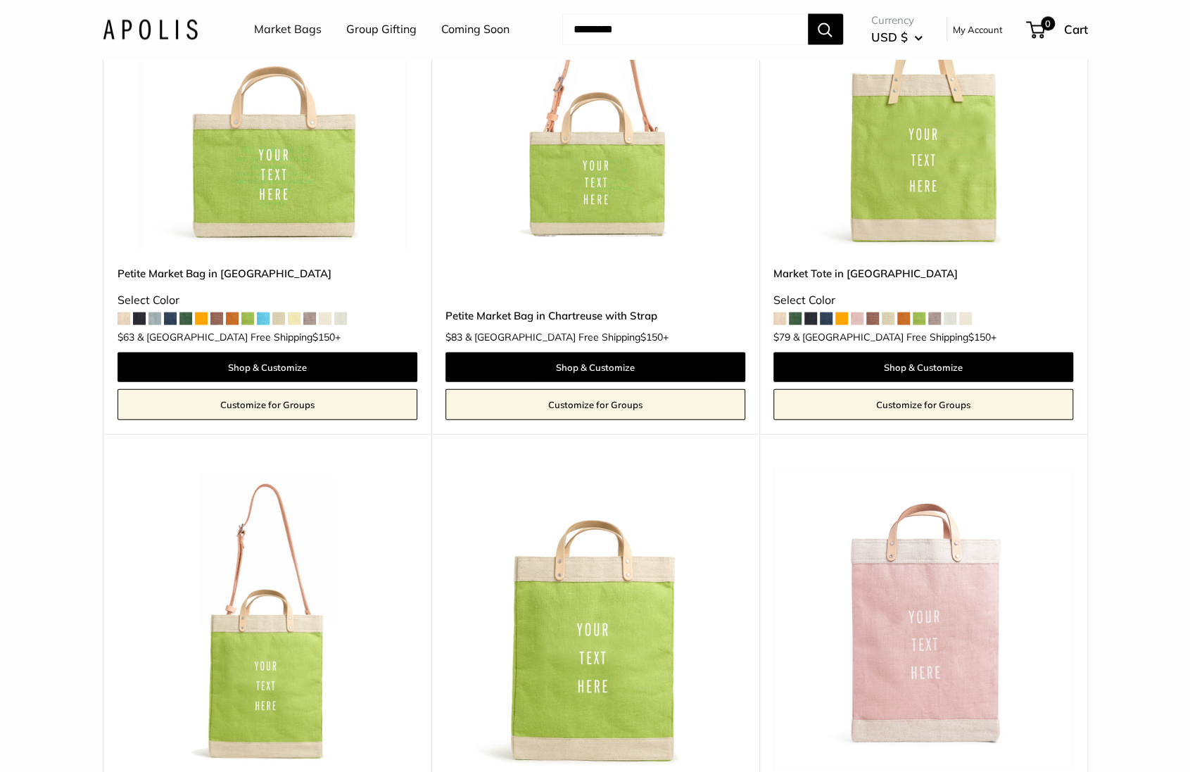
click at [0, 0] on img at bounding box center [0, 0] width 0 height 0
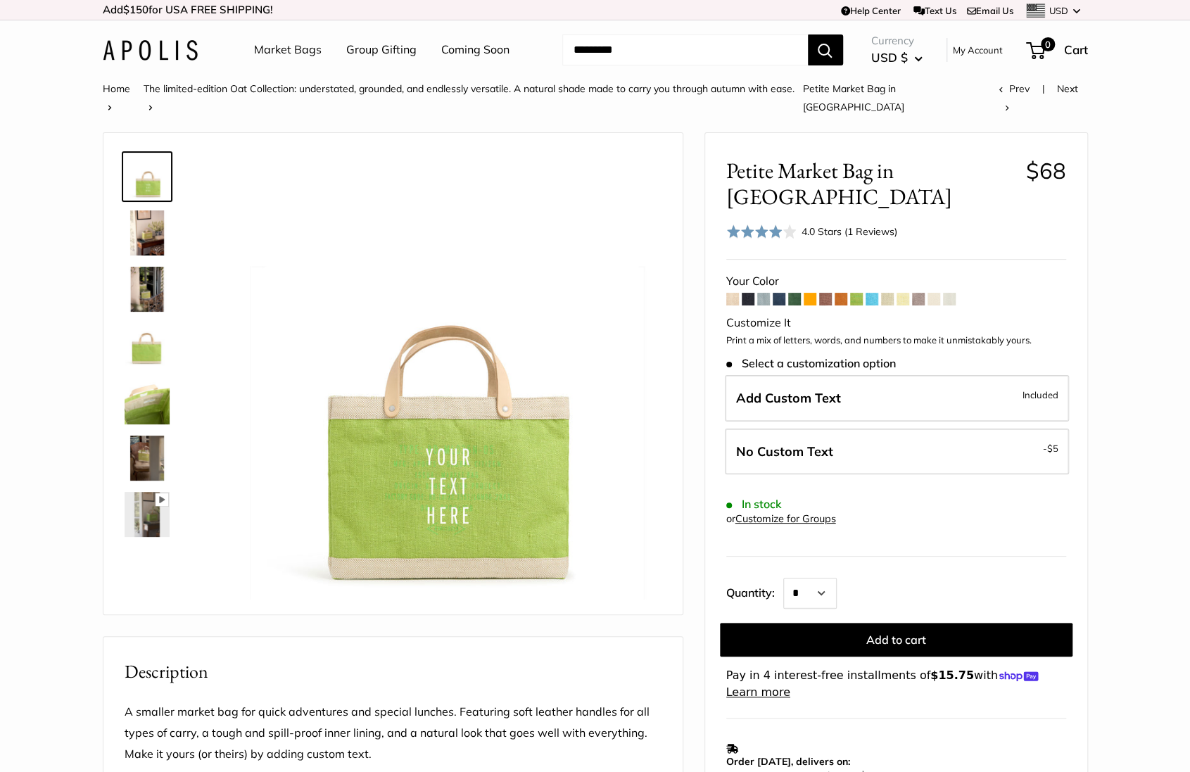
click at [828, 224] on div "4.0 Stars (1 Reviews)" at bounding box center [850, 231] width 96 height 15
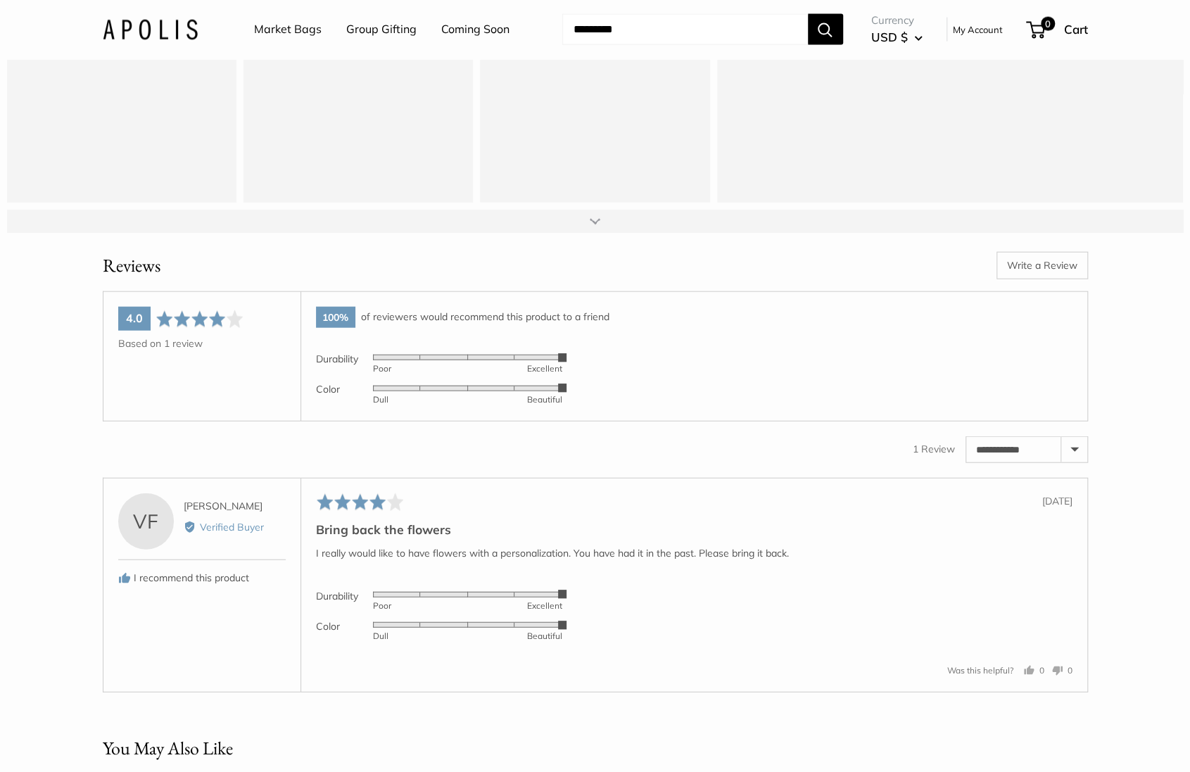
scroll to position [2319, 0]
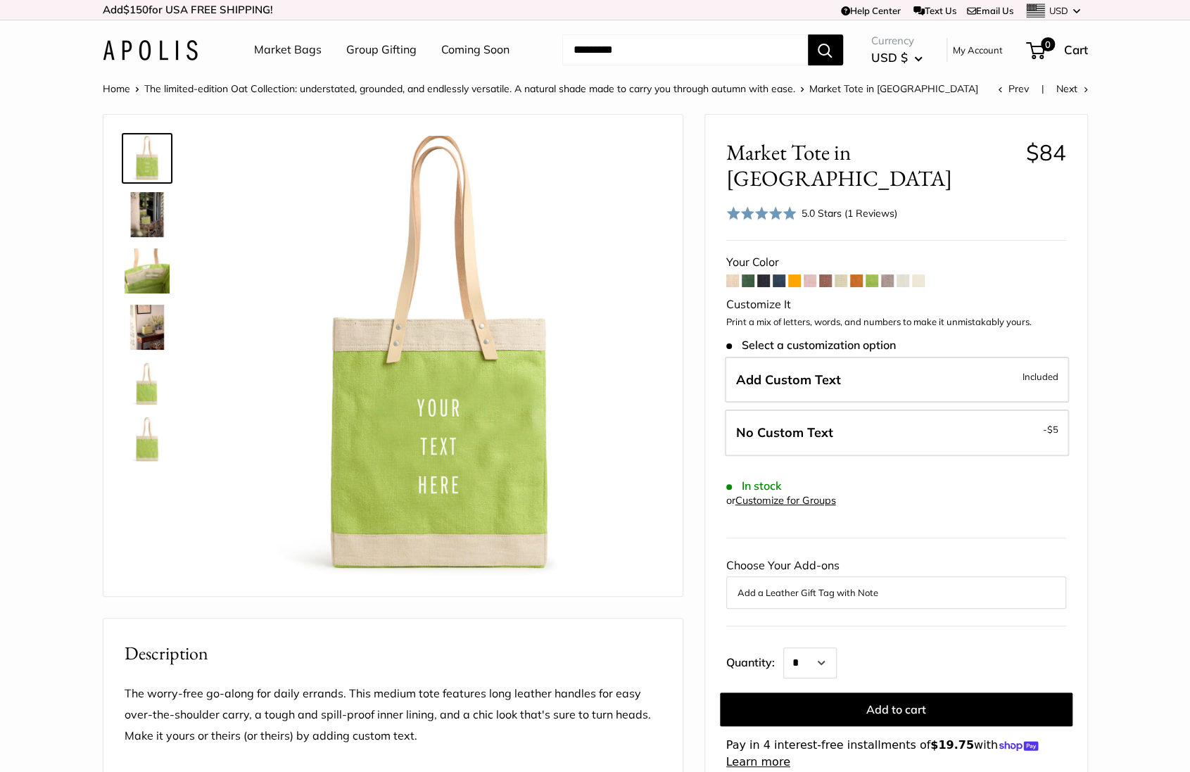
click at [812, 206] on div "5.0 Stars (1 Reviews)" at bounding box center [850, 213] width 96 height 15
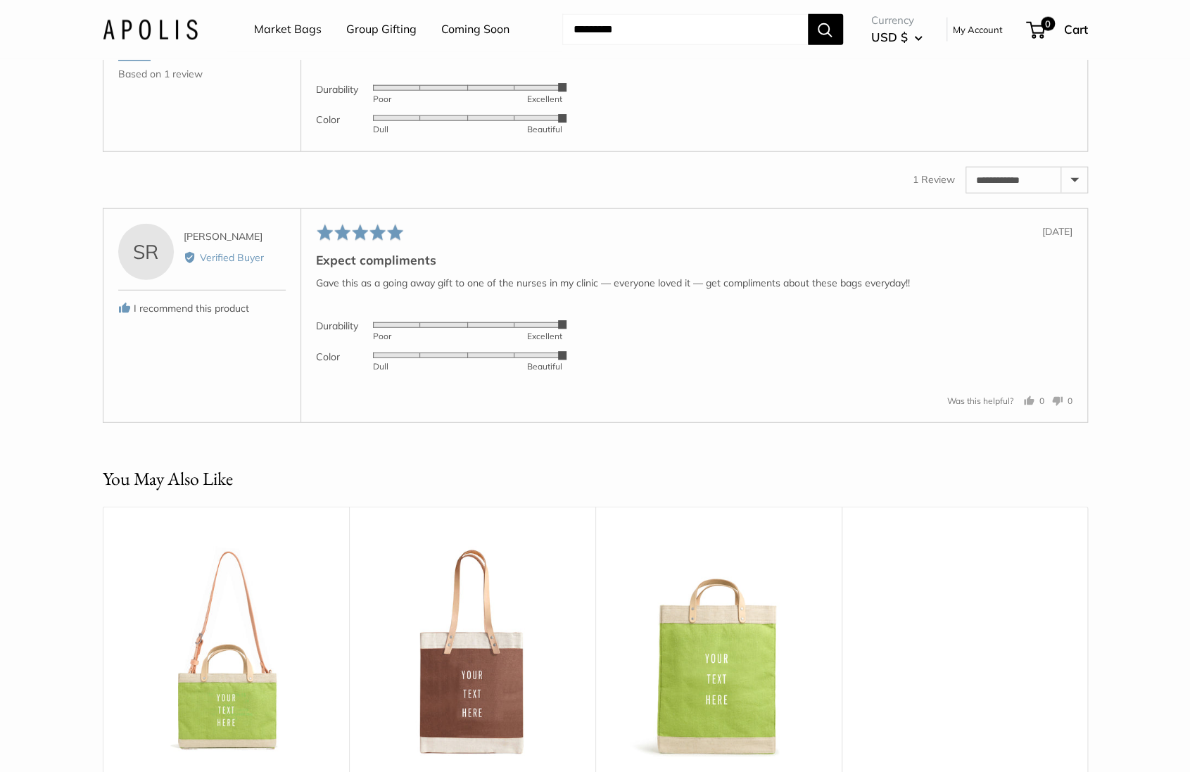
scroll to position [2319, 0]
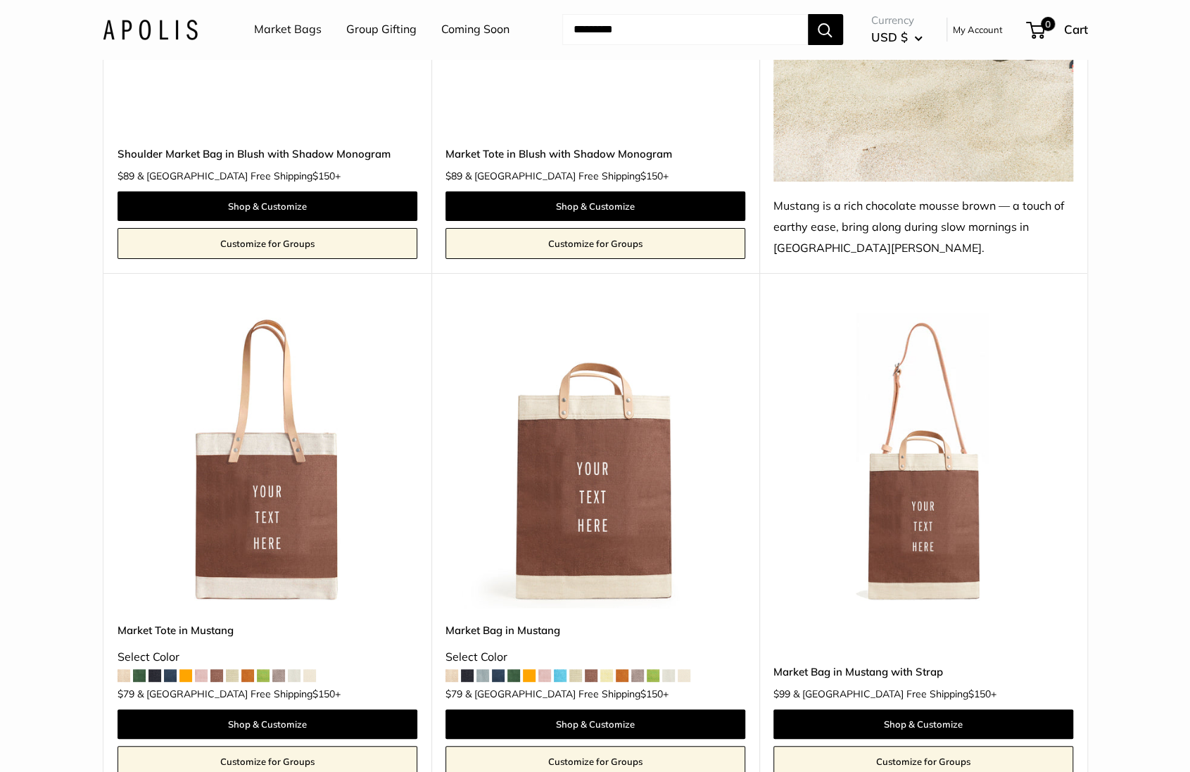
click at [0, 0] on img at bounding box center [0, 0] width 0 height 0
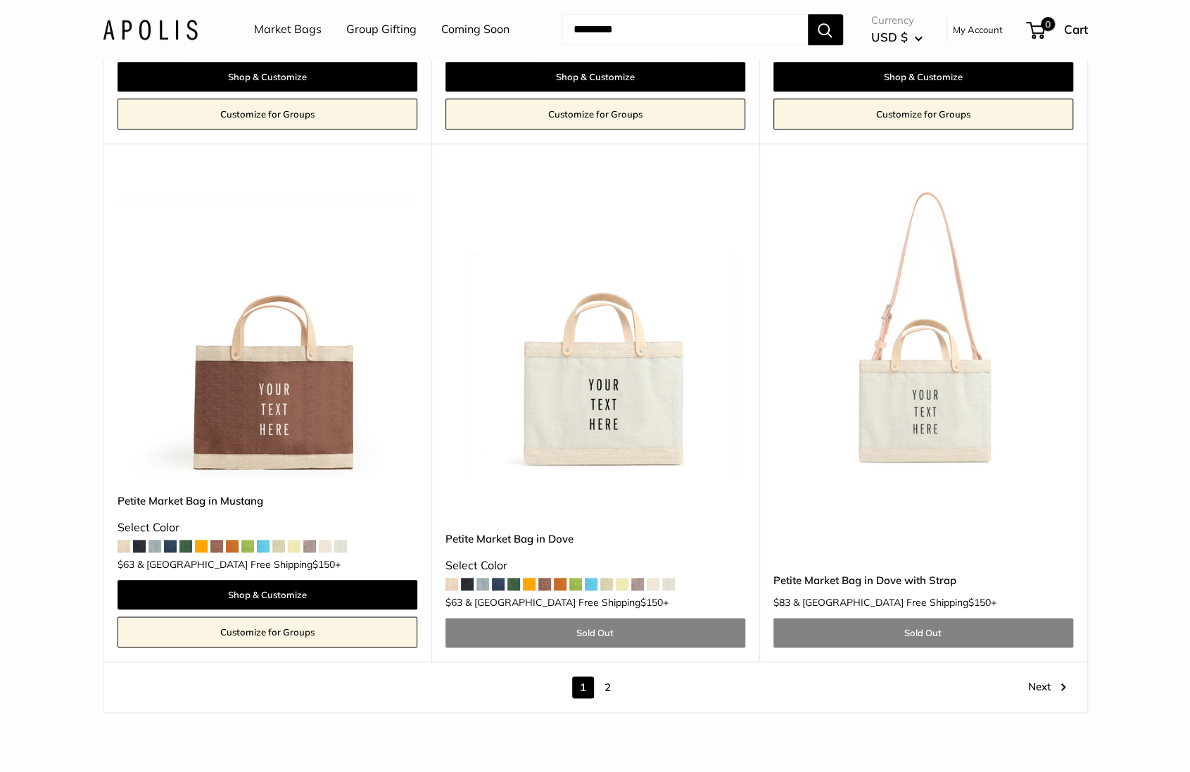
scroll to position [7904, 0]
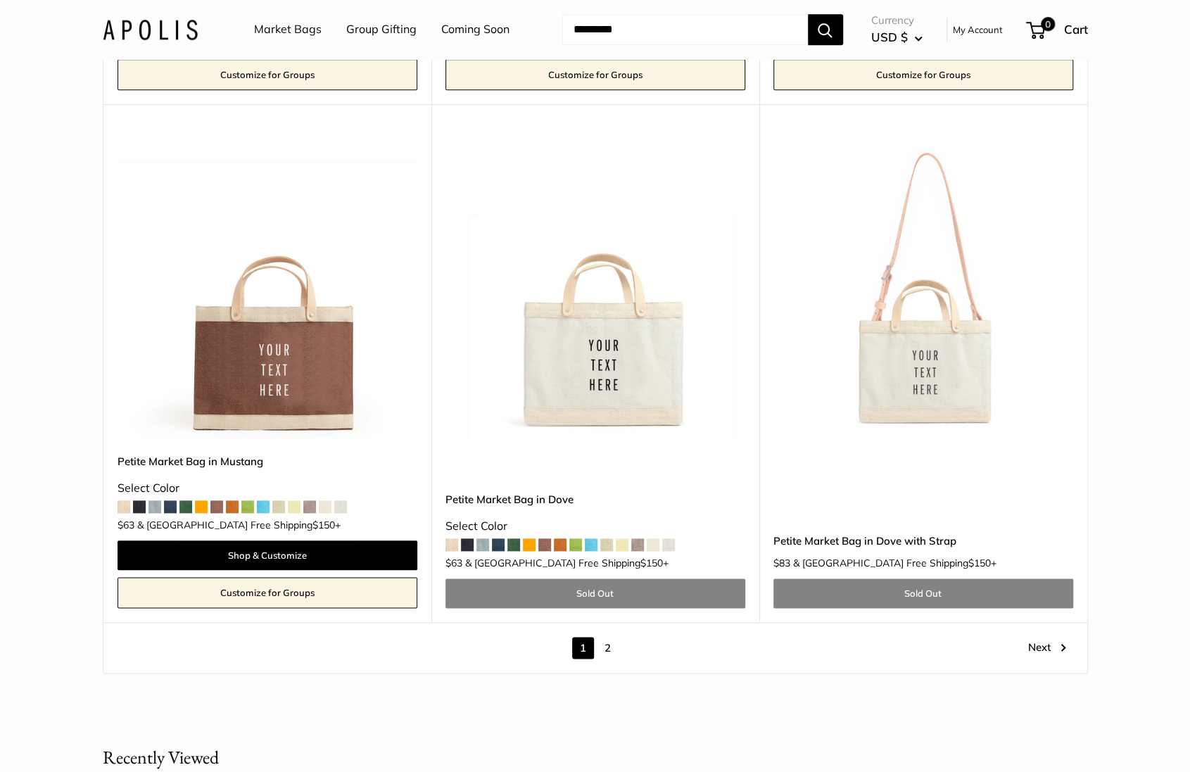
click at [0, 0] on img at bounding box center [0, 0] width 0 height 0
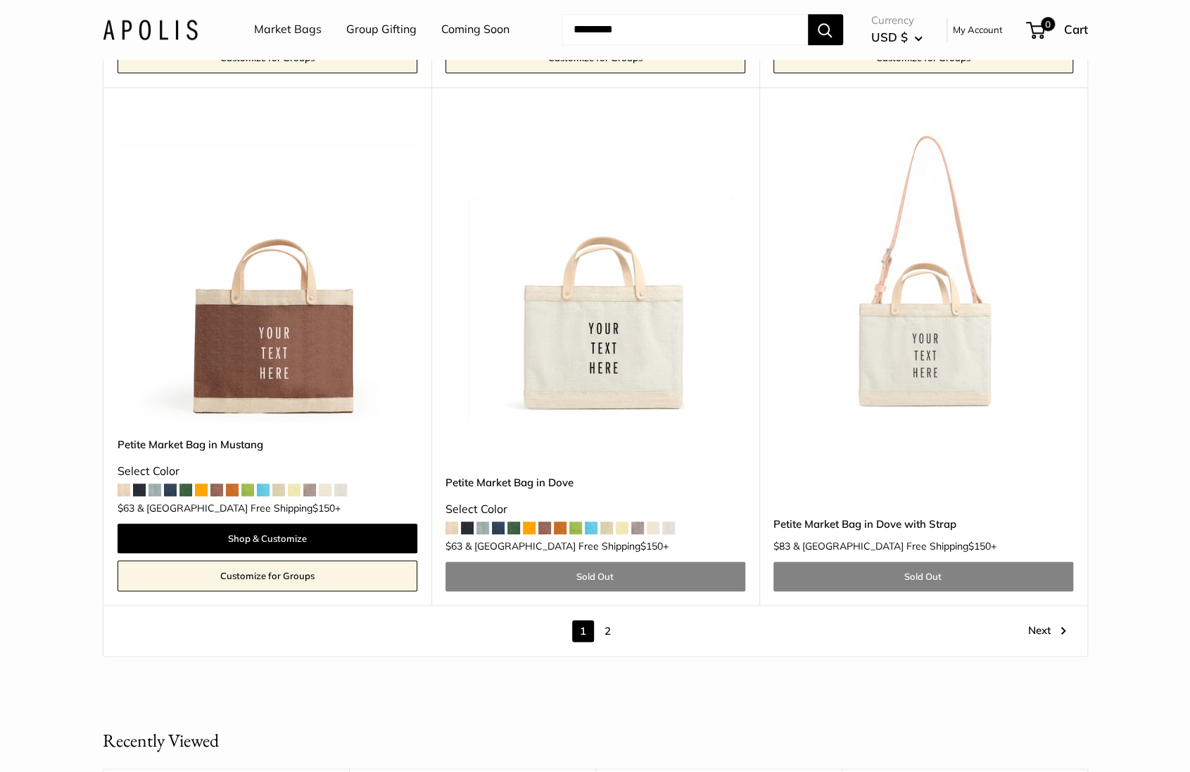
click at [614, 620] on link "2" at bounding box center [608, 631] width 22 height 22
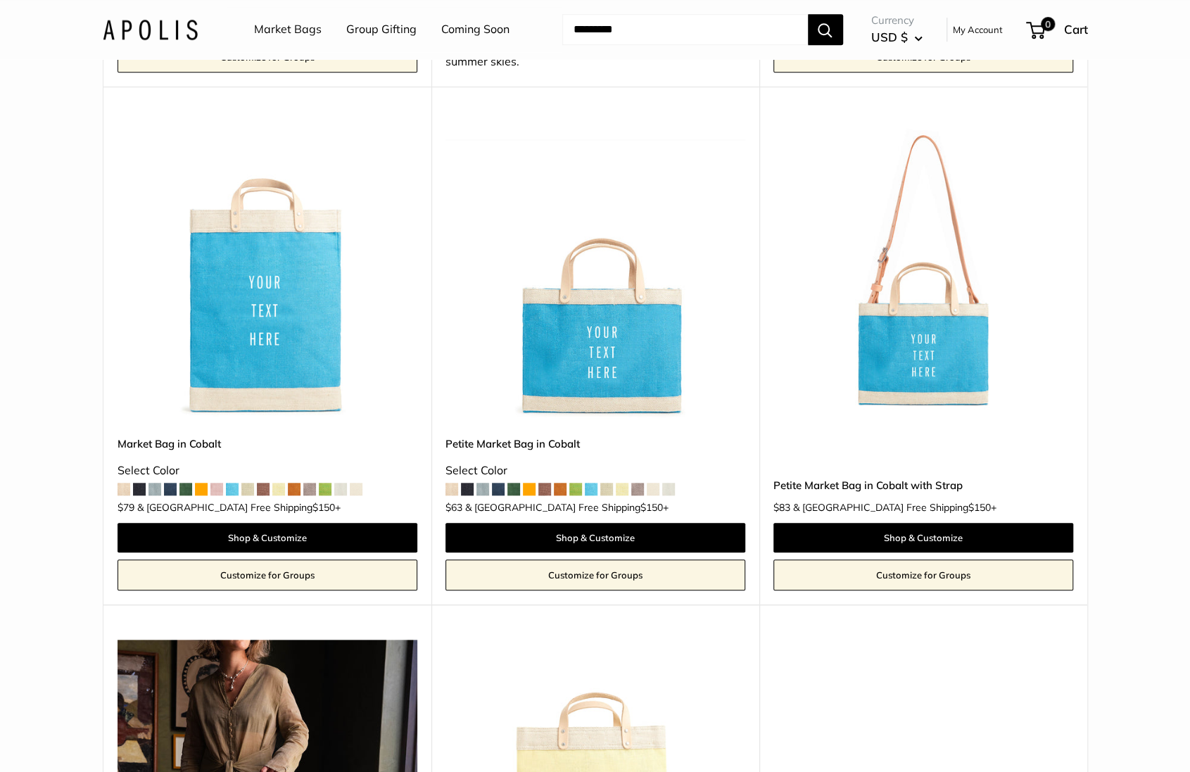
scroll to position [663, 0]
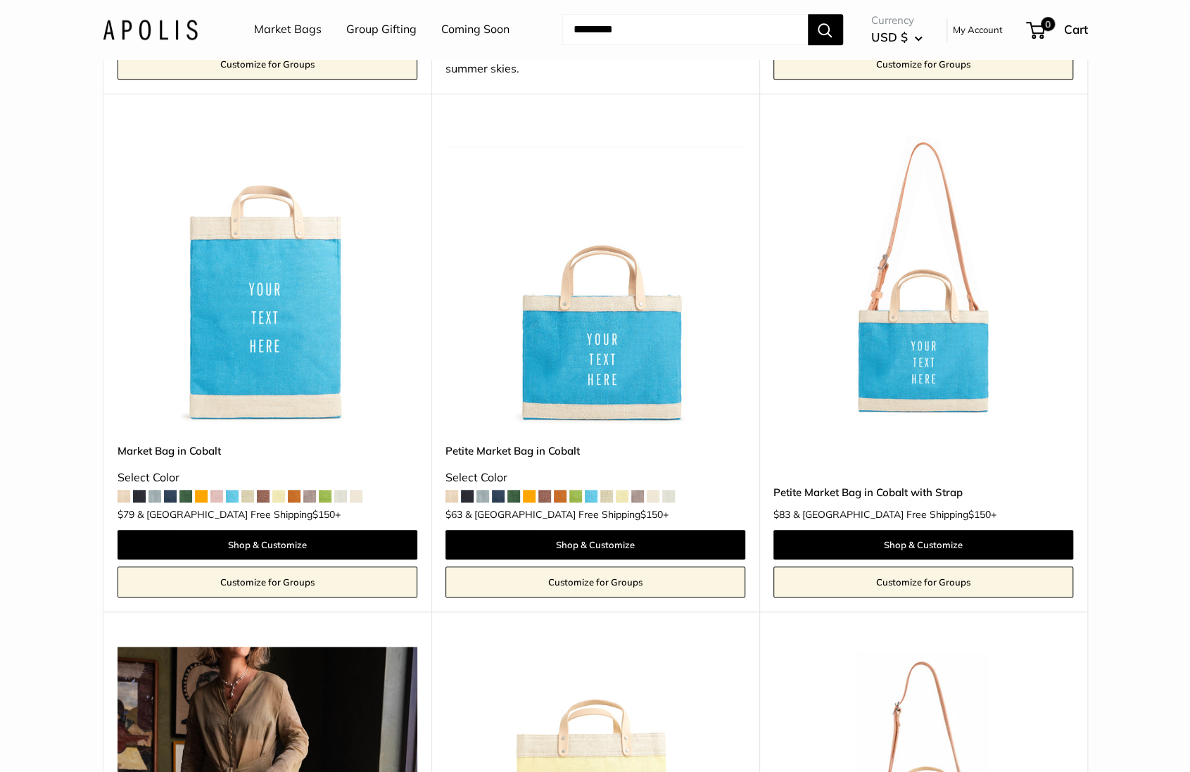
click at [0, 0] on img at bounding box center [0, 0] width 0 height 0
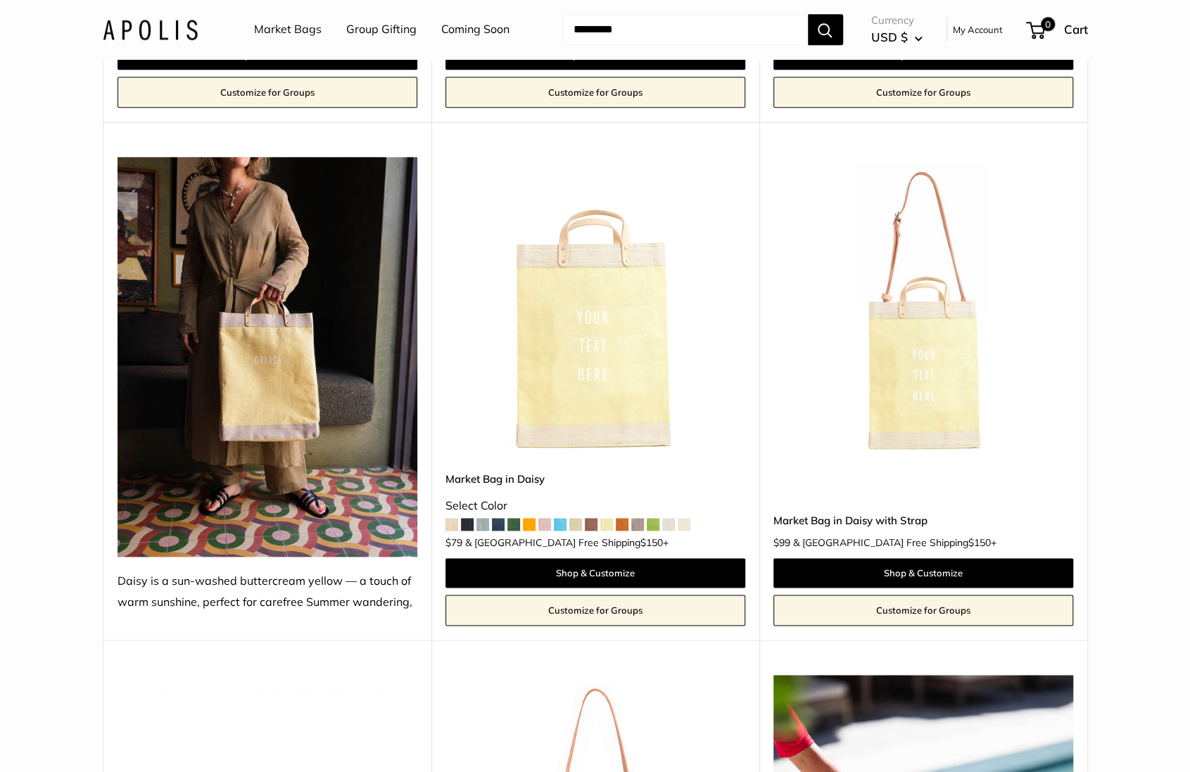
scroll to position [1154, 0]
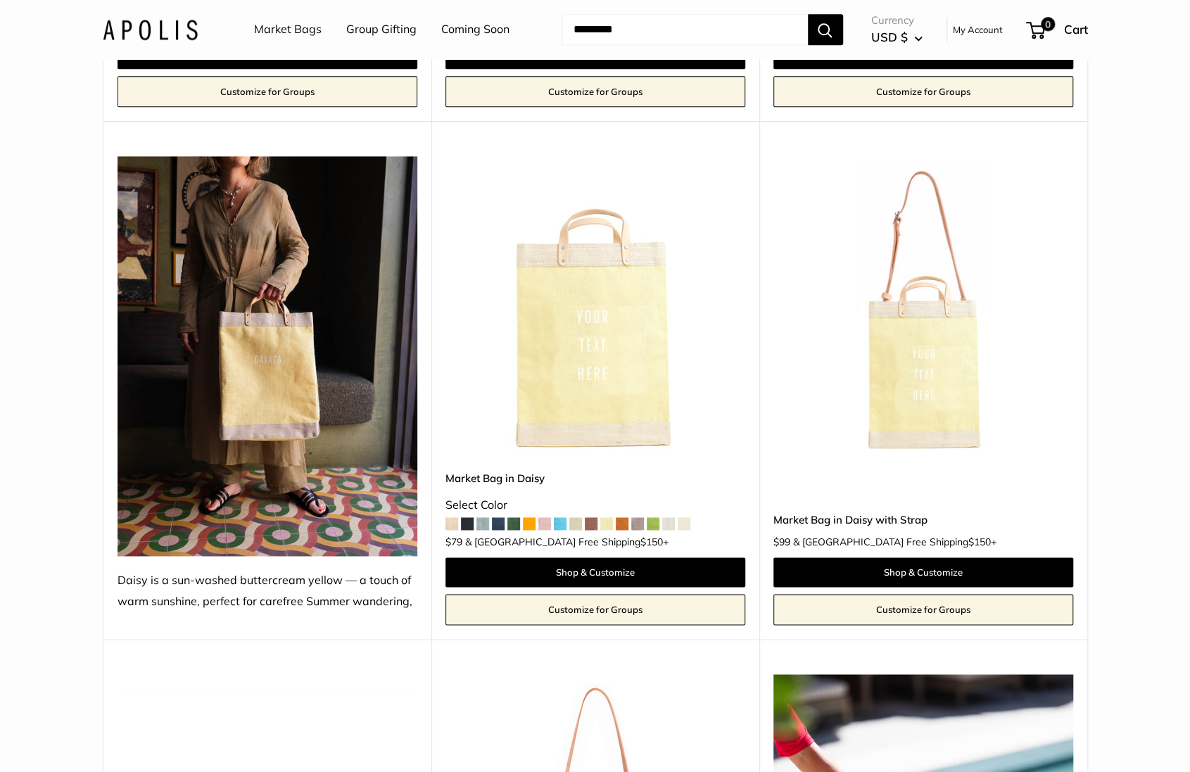
click at [0, 0] on img at bounding box center [0, 0] width 0 height 0
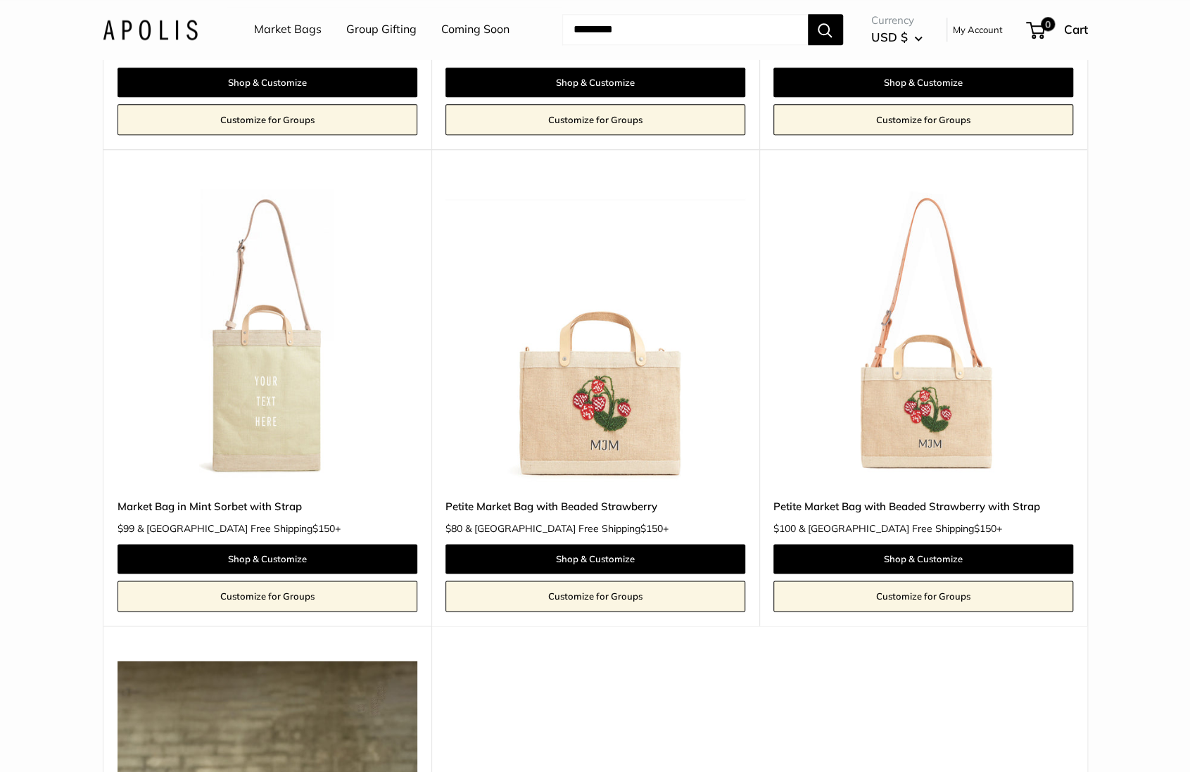
scroll to position [4757, 0]
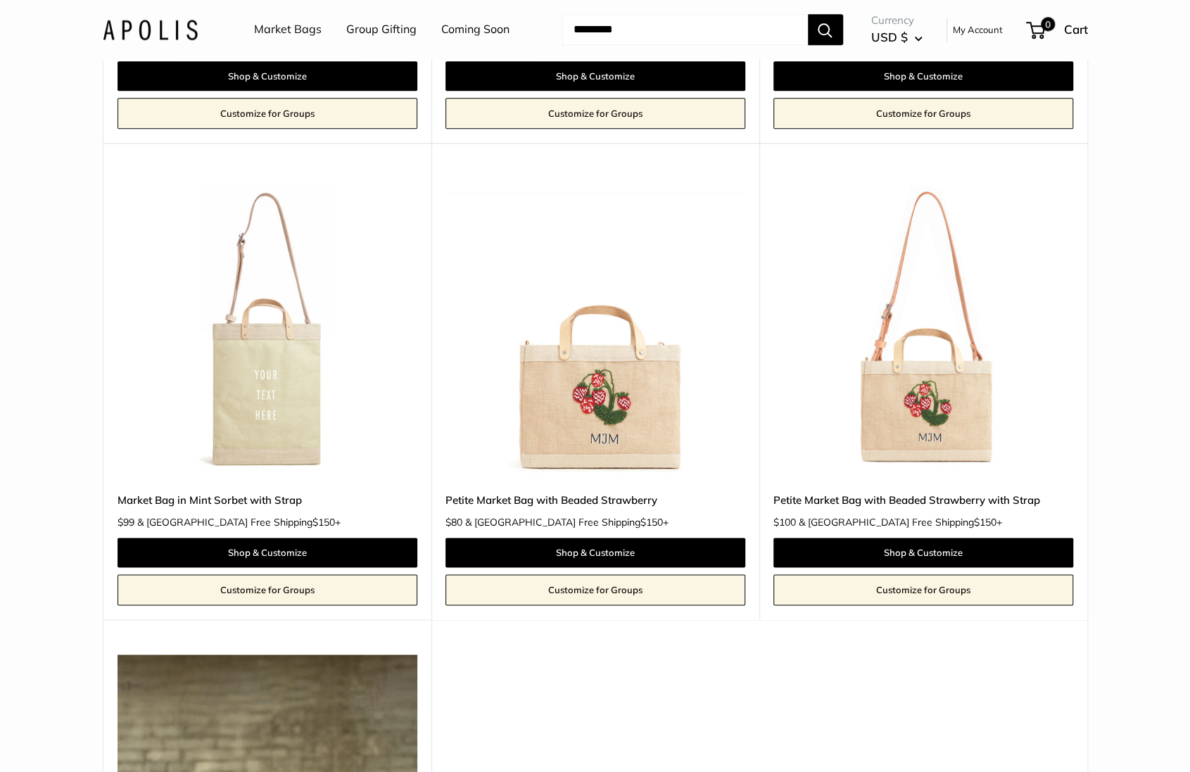
click at [0, 0] on img at bounding box center [0, 0] width 0 height 0
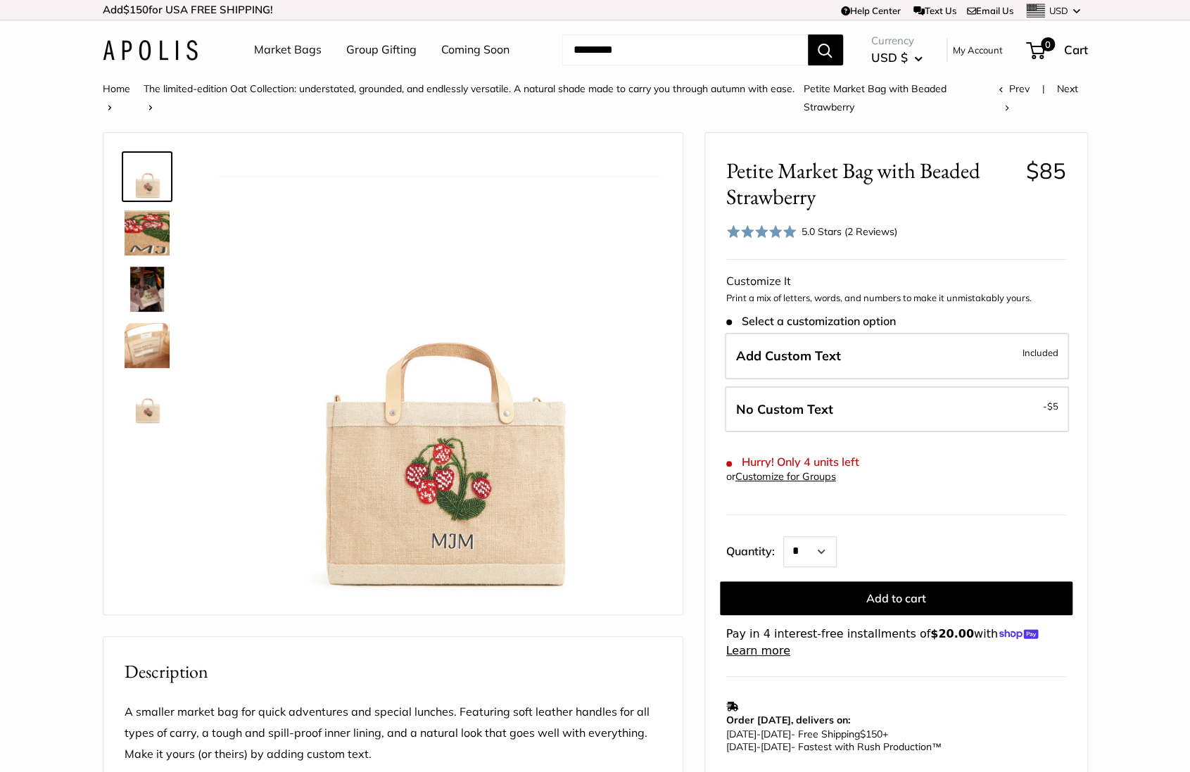
click at [139, 61] on div "Market Bags Group Gifting Coming Soon Need help? Text Us: 20919 [EMAIL_ADDRESS]…" at bounding box center [595, 49] width 985 height 45
click at [146, 48] on img at bounding box center [150, 50] width 95 height 20
